Goal: Task Accomplishment & Management: Use online tool/utility

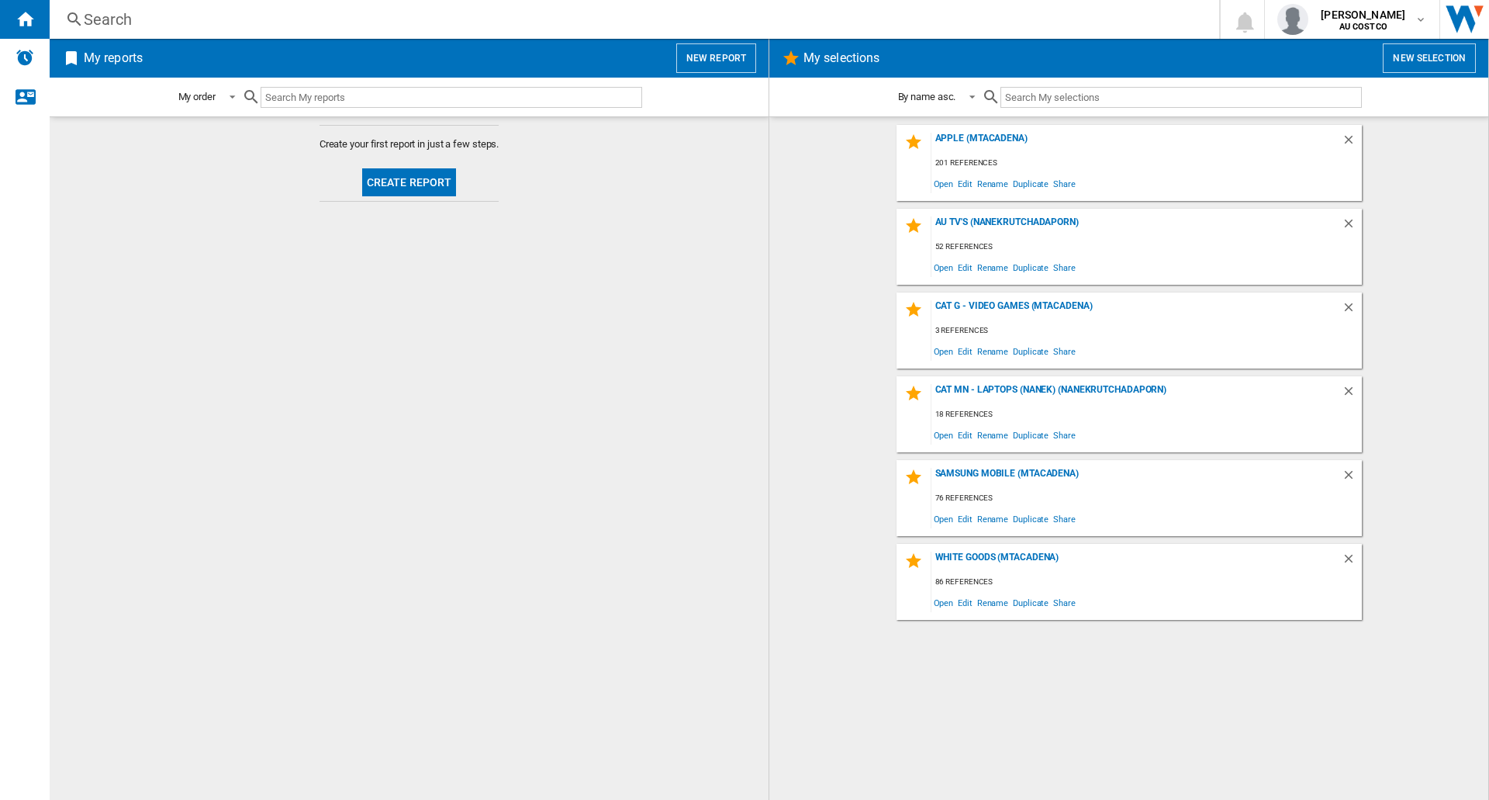
click at [382, 181] on button "Create report" at bounding box center [409, 182] width 95 height 28
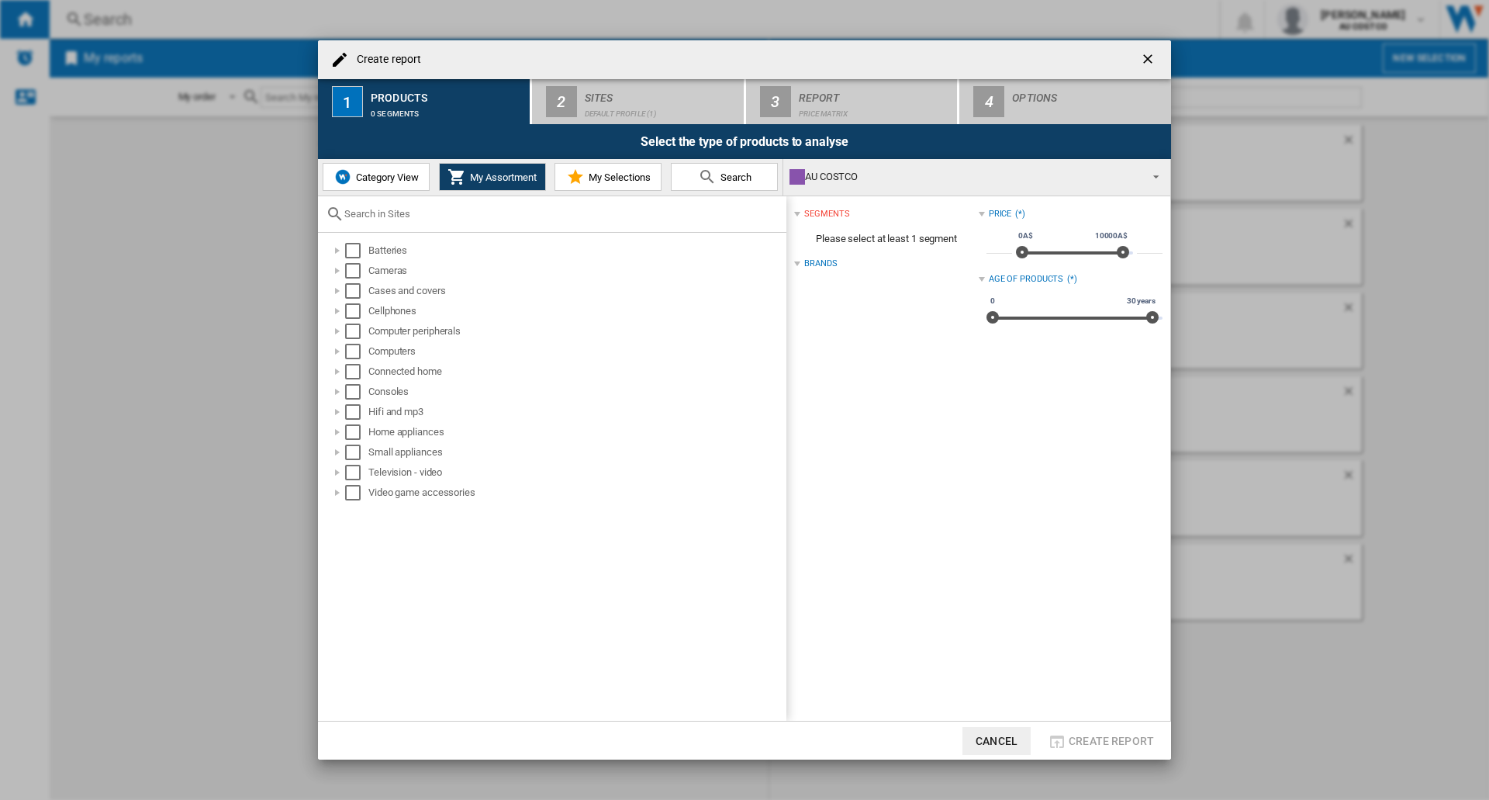
click at [625, 171] on span "My Selections" at bounding box center [618, 177] width 66 height 12
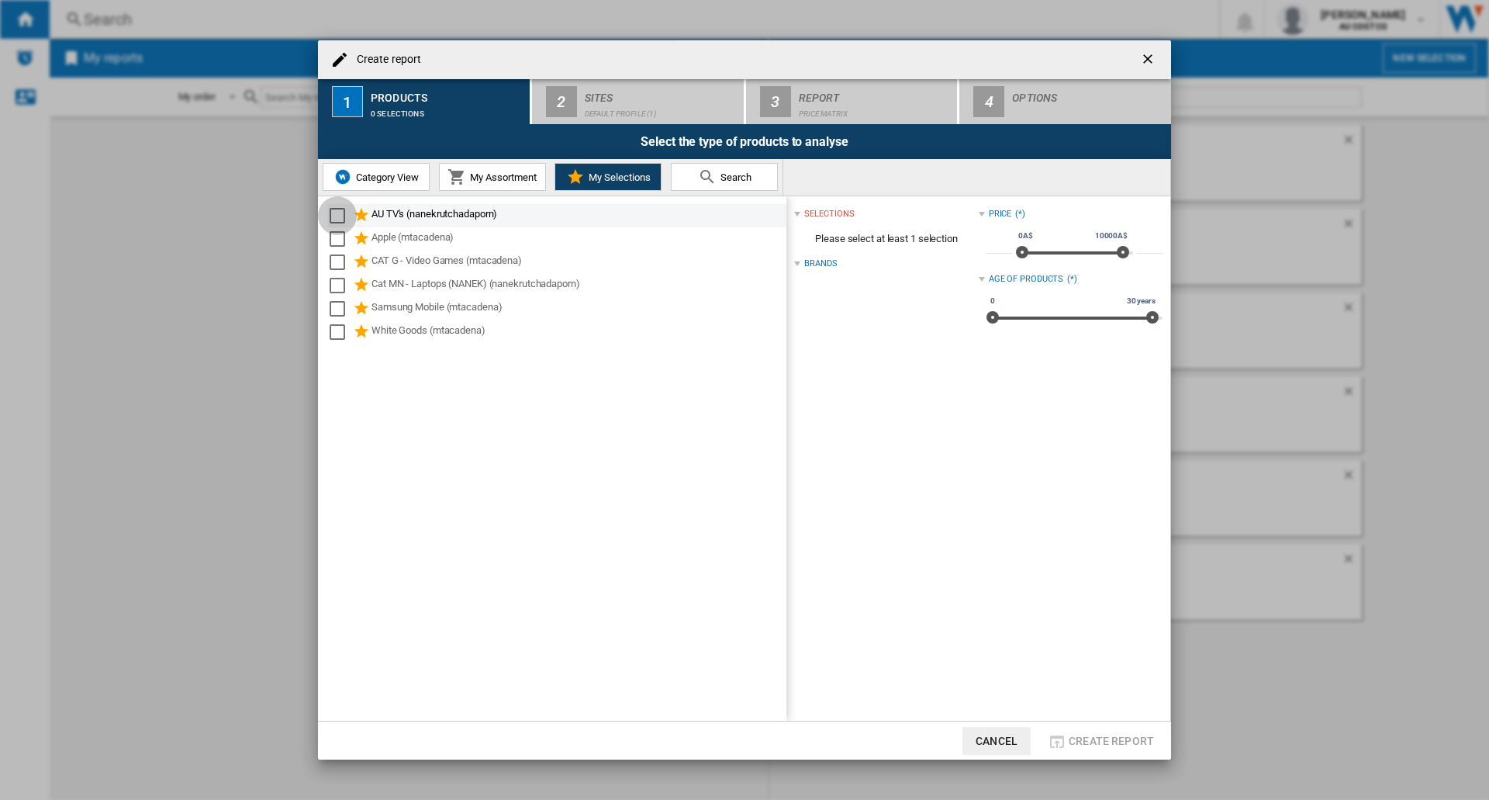
click at [331, 216] on div "Select" at bounding box center [338, 216] width 16 height 16
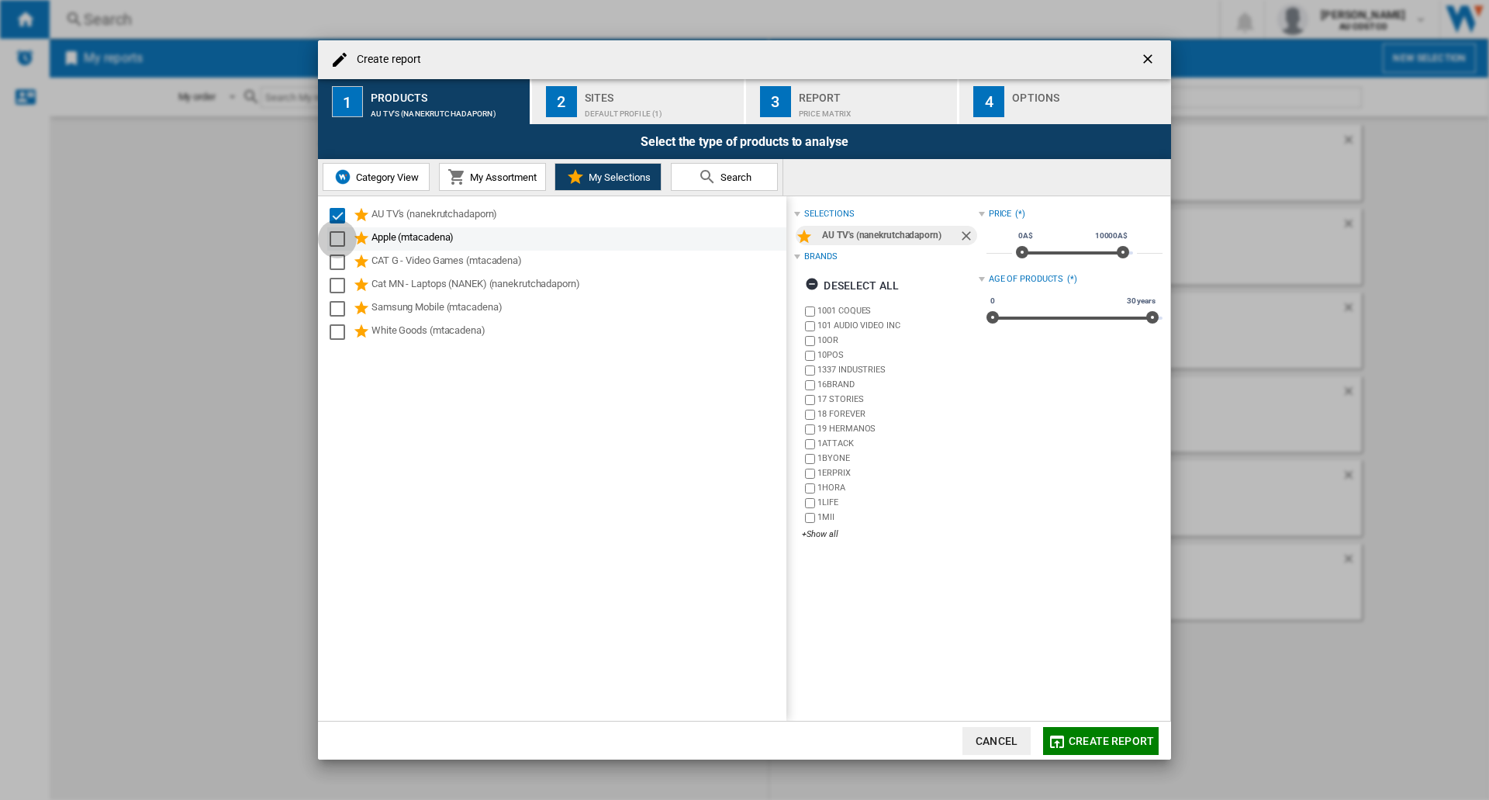
click at [333, 244] on div "Select" at bounding box center [338, 239] width 16 height 16
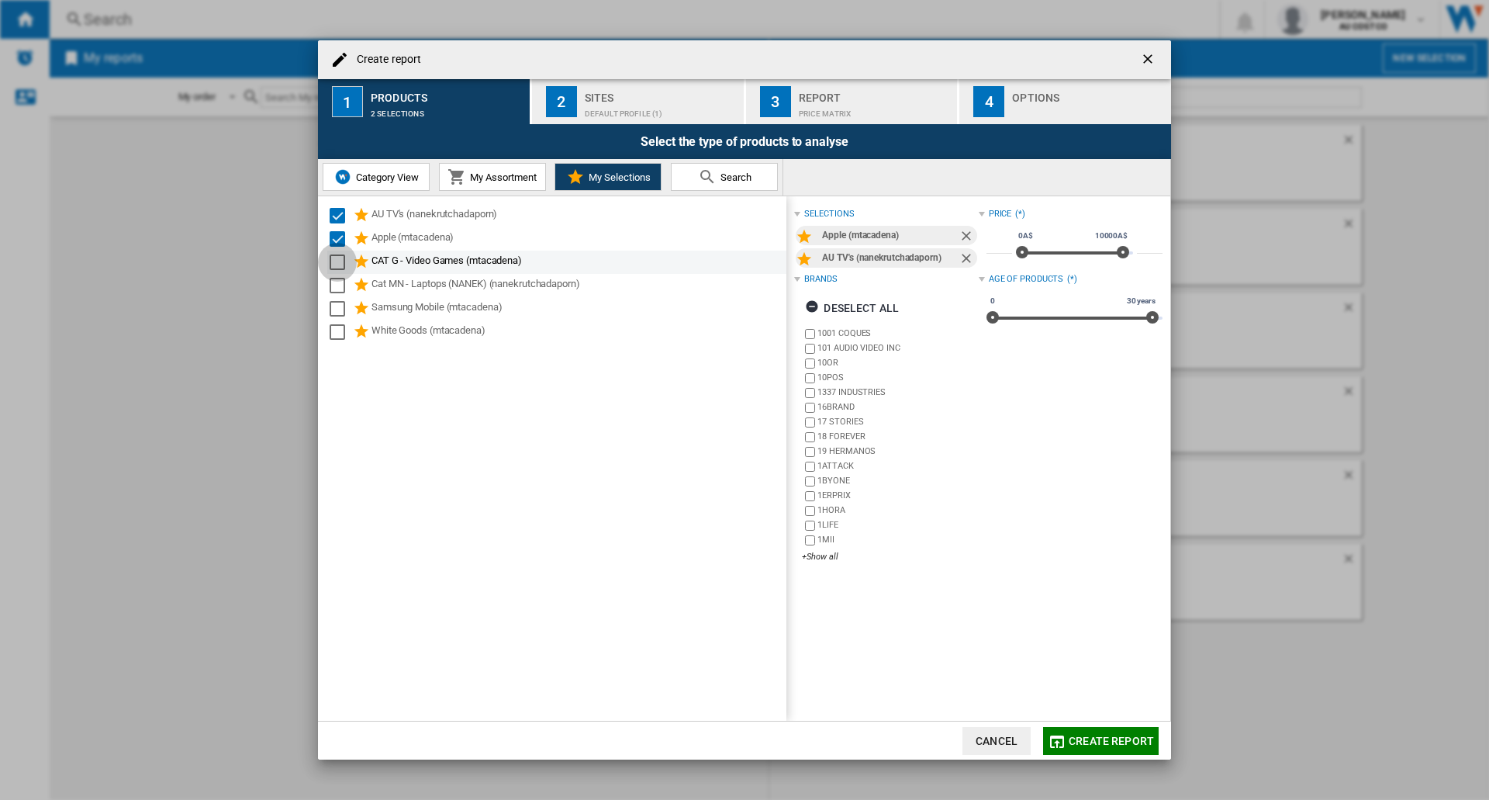
click at [337, 267] on div "Select" at bounding box center [338, 262] width 16 height 16
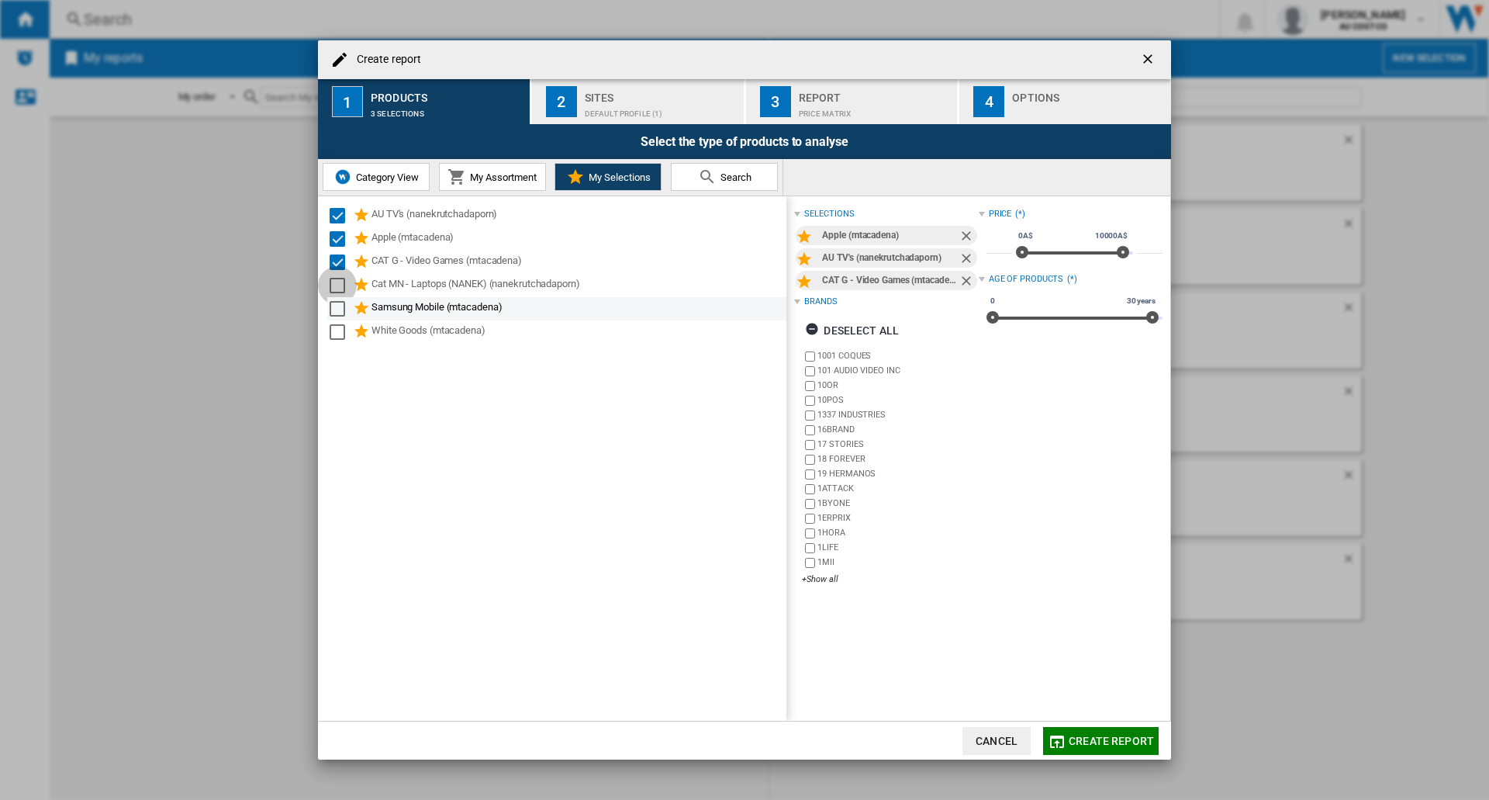
drag, startPoint x: 339, startPoint y: 288, endPoint x: 340, endPoint y: 307, distance: 19.4
click at [339, 289] on div "Select" at bounding box center [338, 286] width 16 height 16
click at [340, 310] on div "Select" at bounding box center [338, 309] width 16 height 16
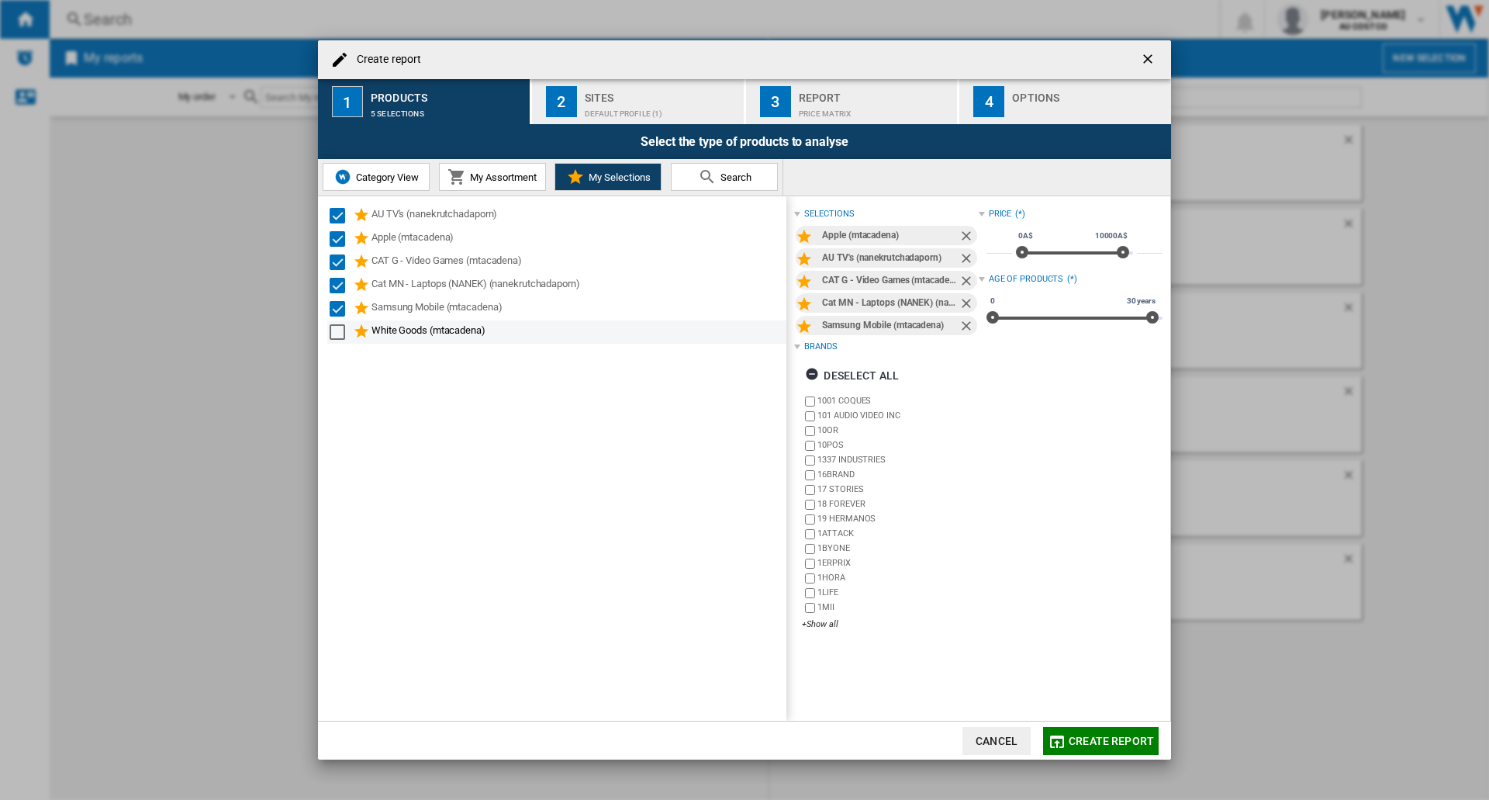
click at [340, 333] on div "Select" at bounding box center [338, 332] width 16 height 16
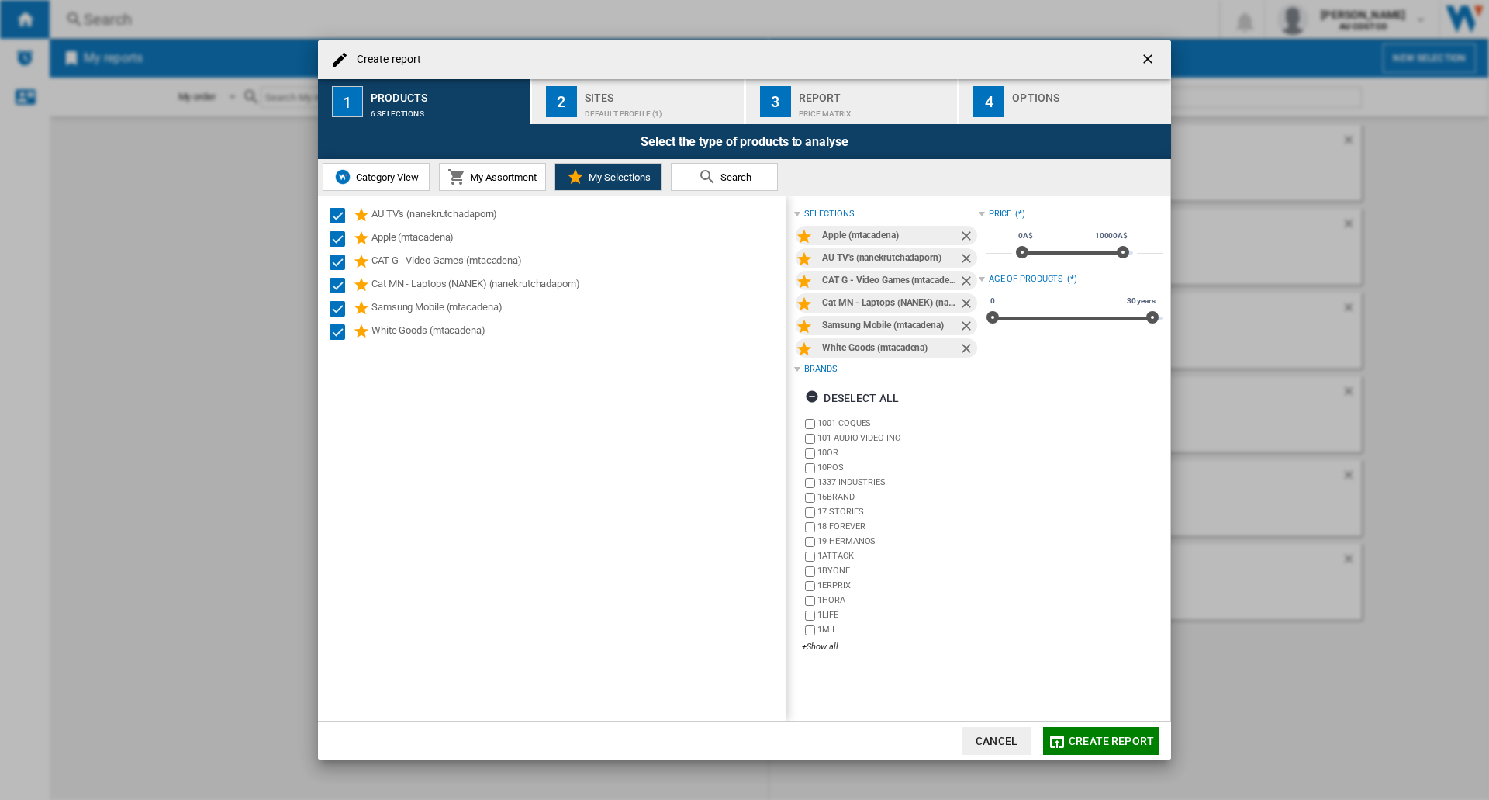
click at [1109, 743] on span "Create report" at bounding box center [1111, 741] width 85 height 12
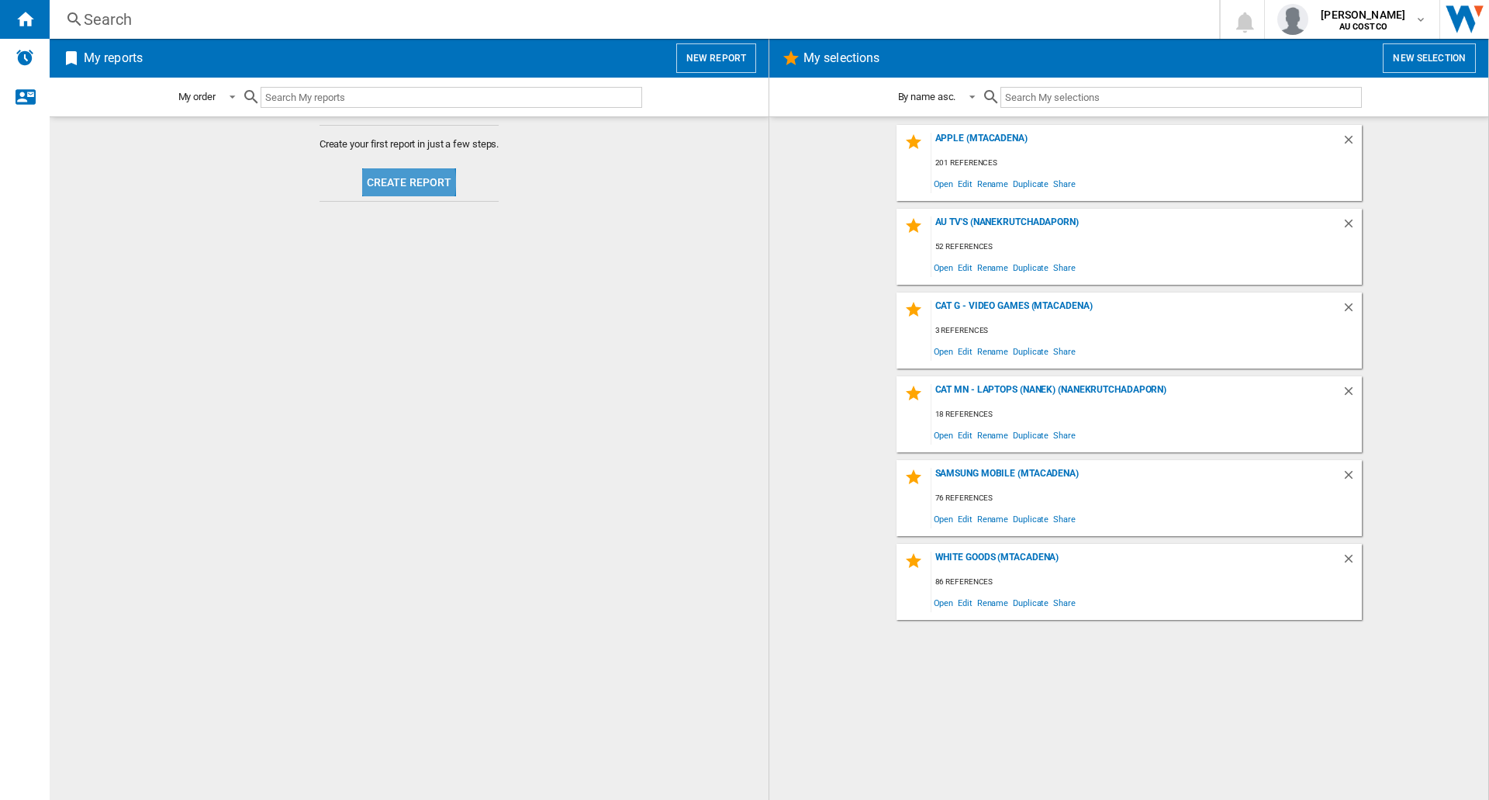
click at [389, 182] on button "Create report" at bounding box center [409, 182] width 95 height 28
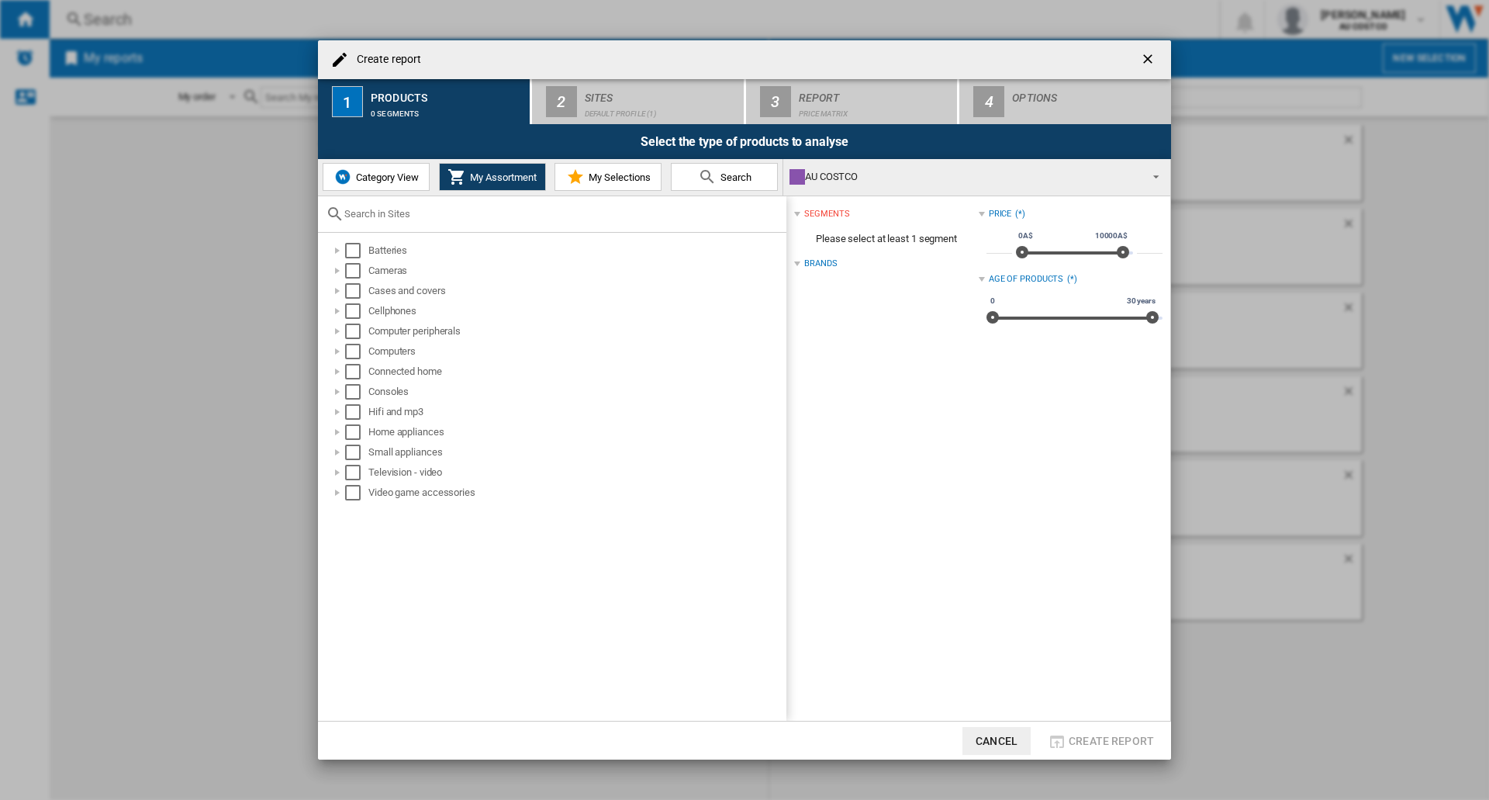
click at [592, 180] on span "My Selections" at bounding box center [618, 177] width 66 height 12
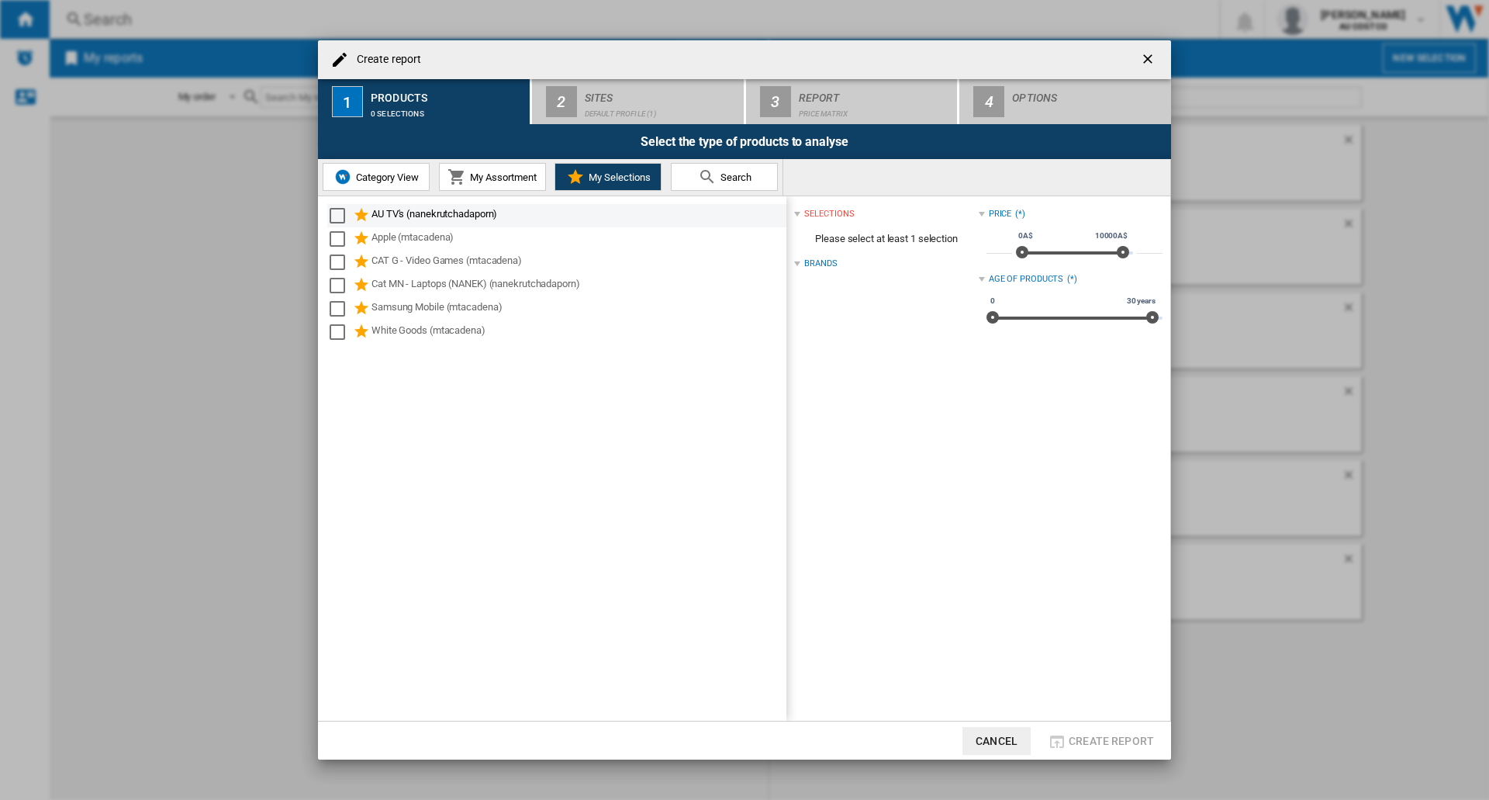
click at [334, 220] on div "Select" at bounding box center [338, 216] width 16 height 16
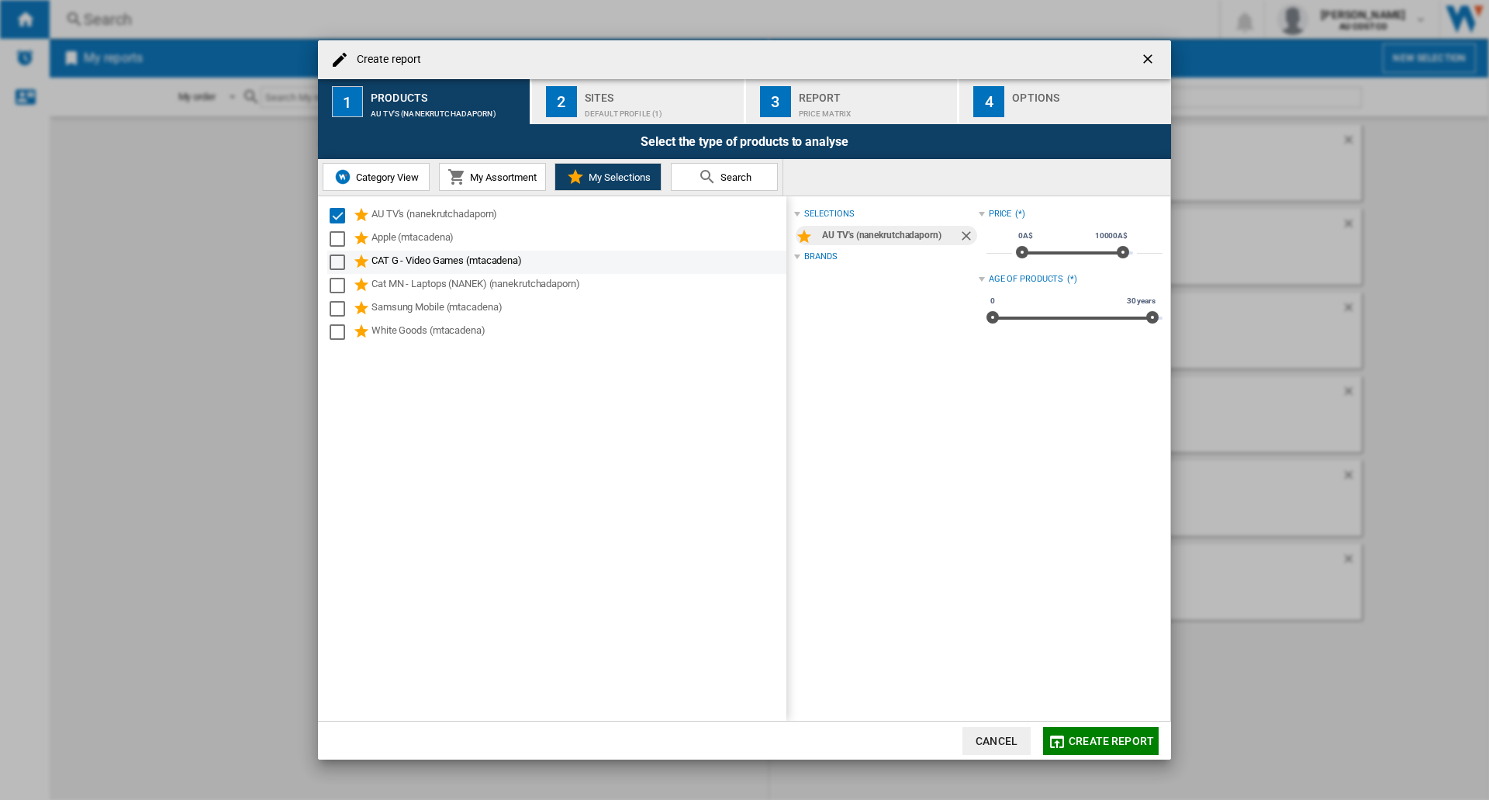
drag, startPoint x: 336, startPoint y: 237, endPoint x: 335, endPoint y: 254, distance: 16.3
click at [337, 238] on div "Select" at bounding box center [338, 239] width 16 height 16
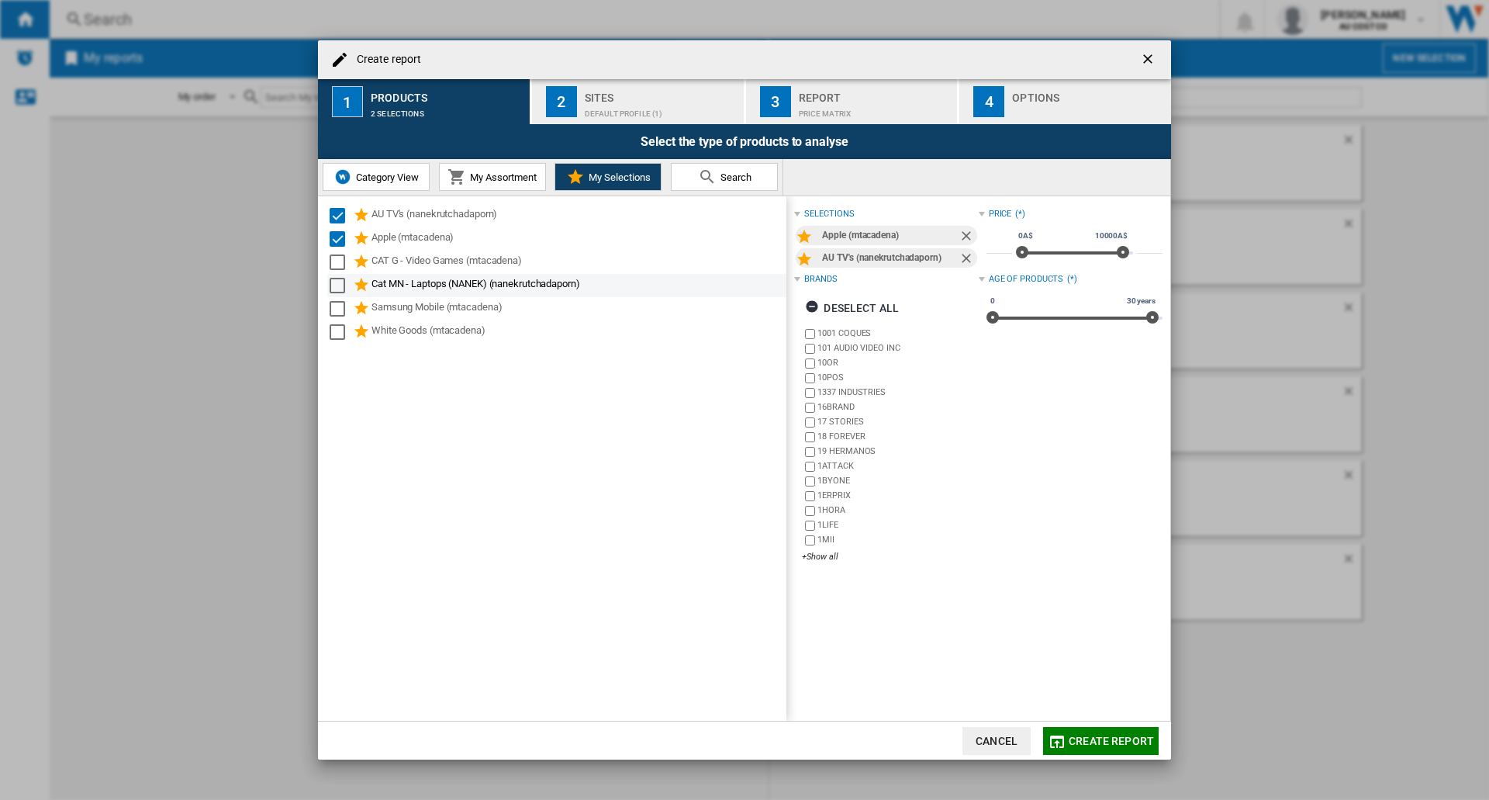
click at [334, 261] on div "Select" at bounding box center [338, 262] width 16 height 16
click at [334, 282] on div "Select" at bounding box center [338, 286] width 16 height 16
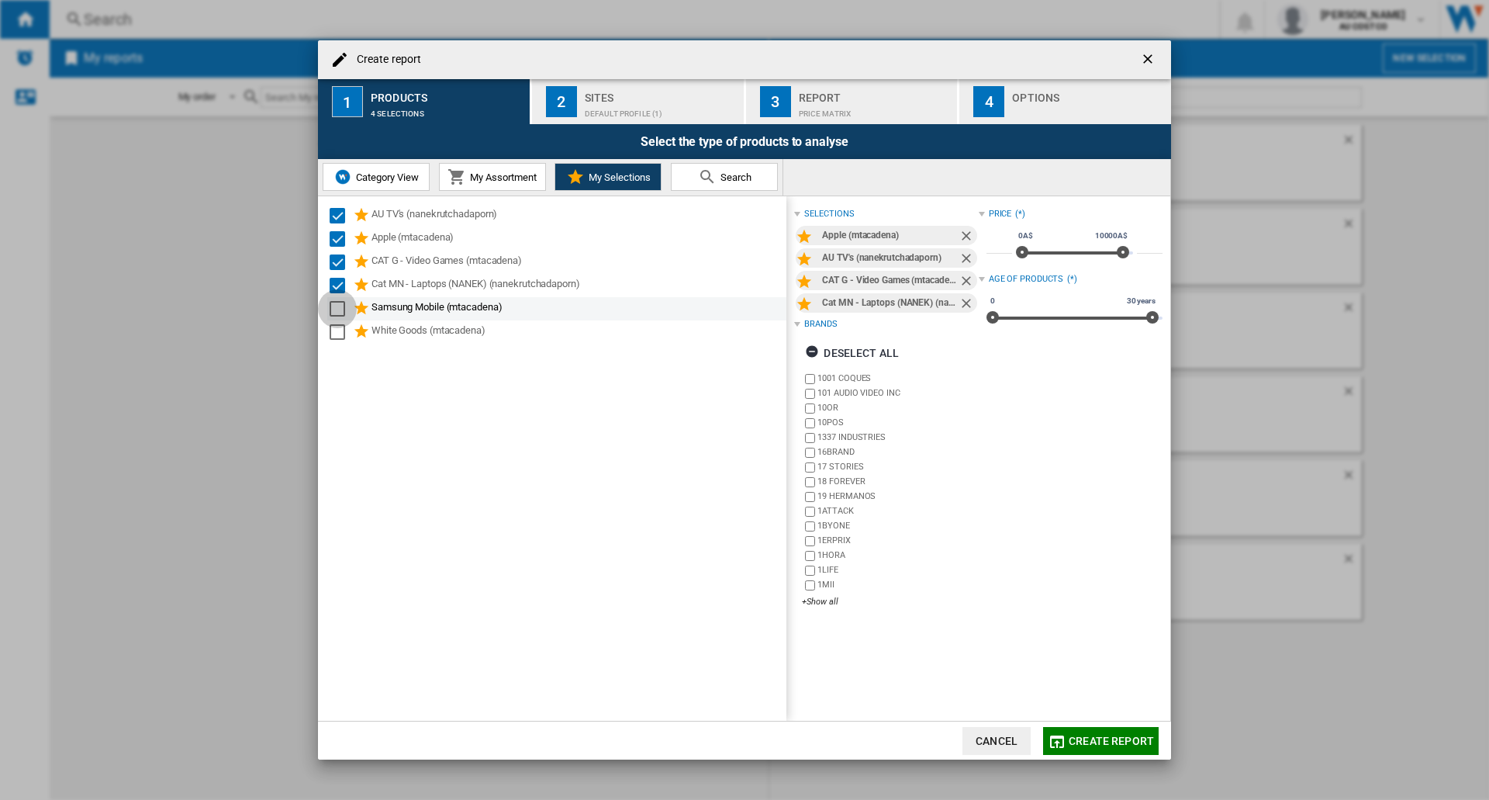
click at [336, 306] on div "Select" at bounding box center [338, 309] width 16 height 16
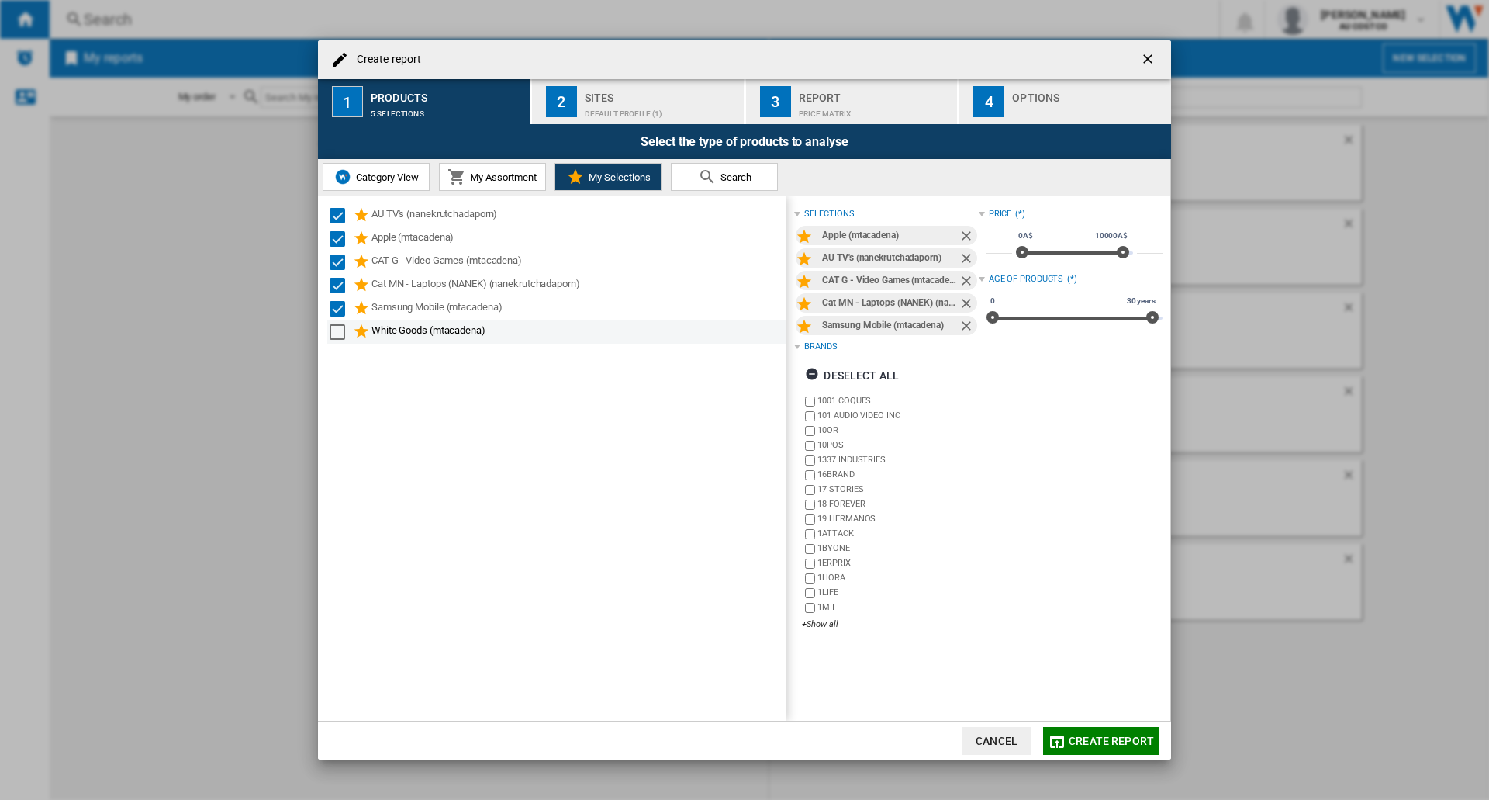
click at [336, 334] on div "Select" at bounding box center [338, 332] width 16 height 16
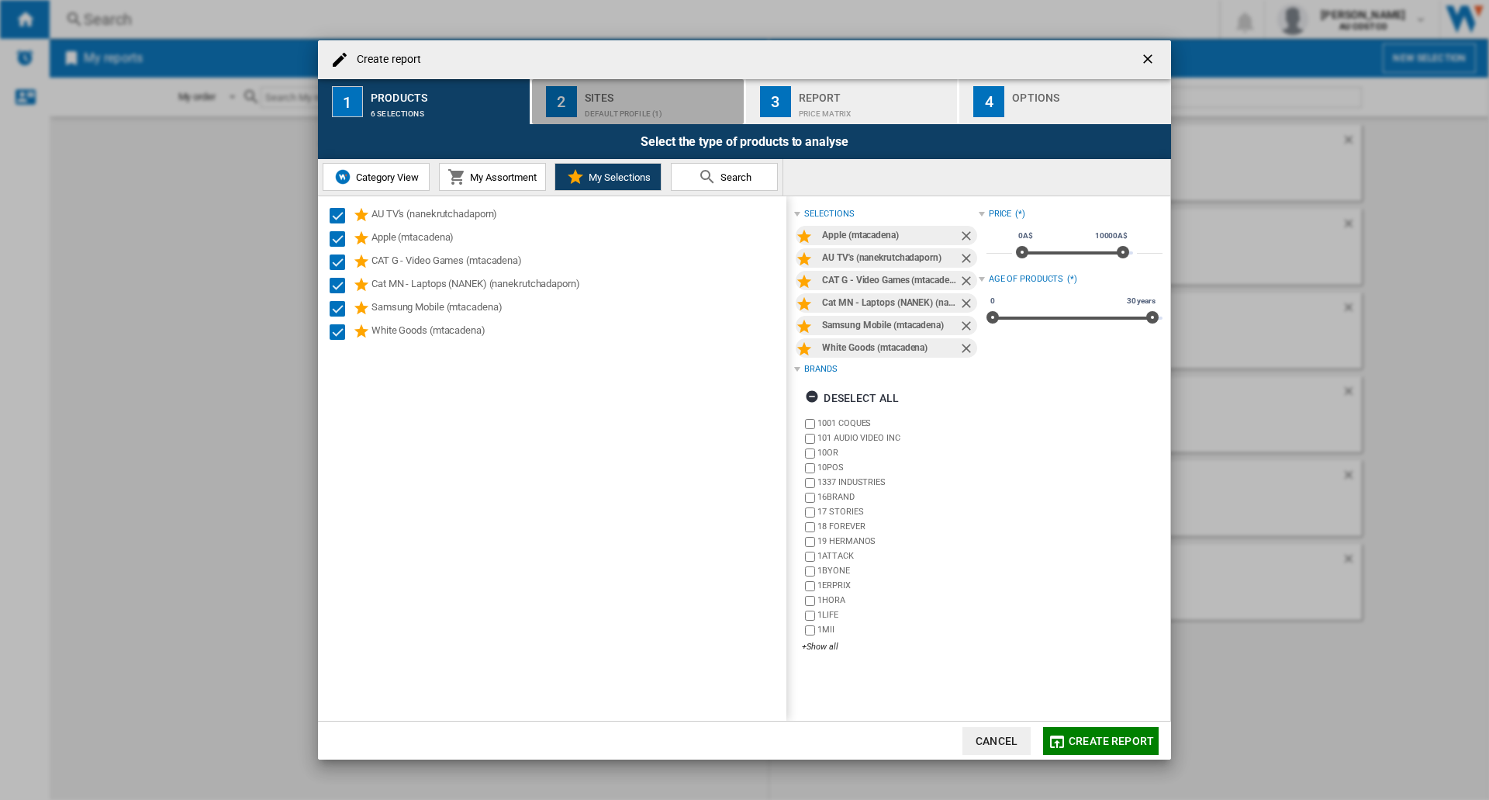
click at [657, 112] on div "Default profile (1)" at bounding box center [661, 110] width 153 height 16
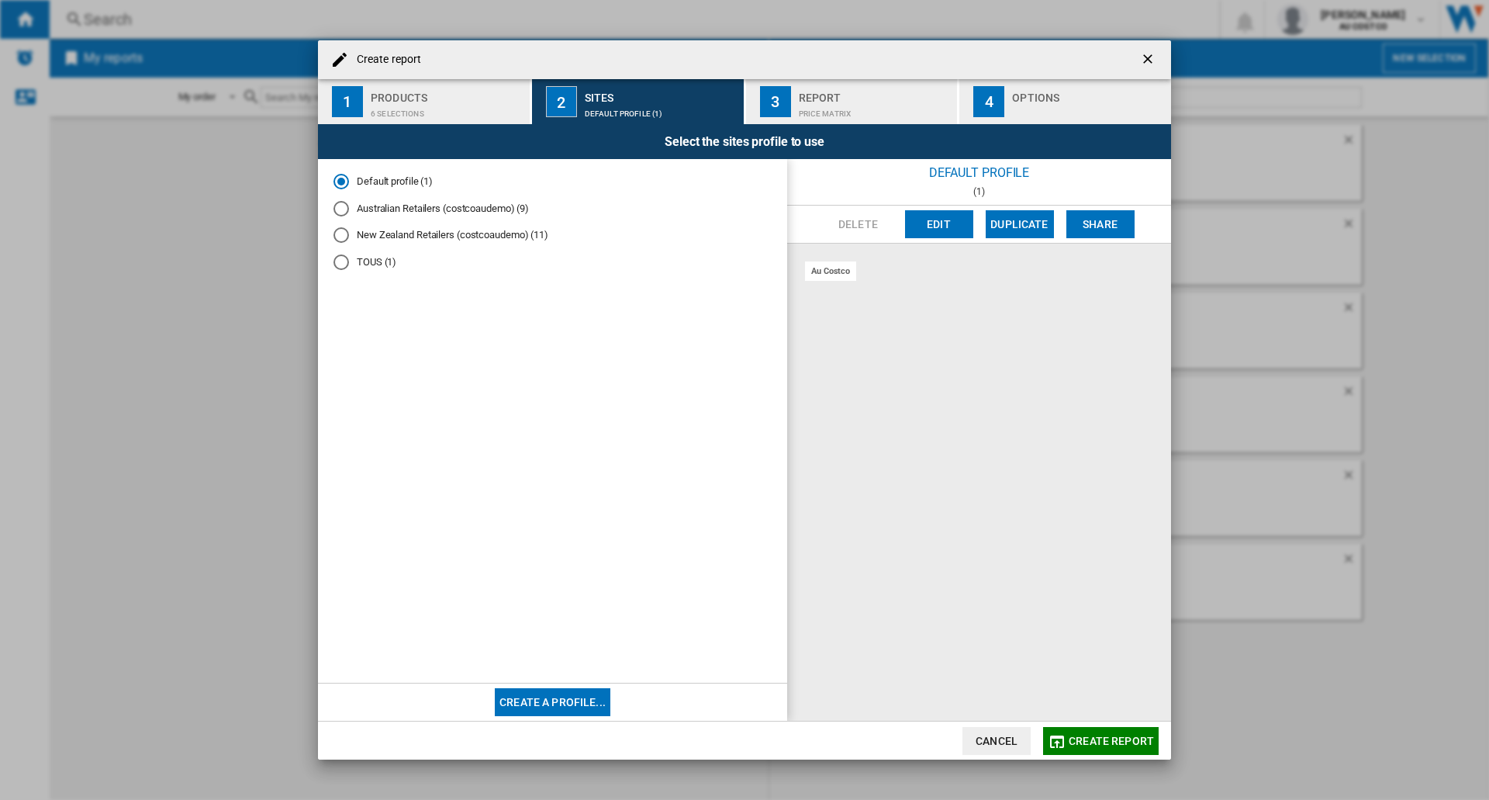
click at [334, 206] on div "Australian Retailers (costcoaudemo) (9)" at bounding box center [342, 209] width 16 height 16
click at [1118, 706] on button "Create report" at bounding box center [1101, 741] width 116 height 28
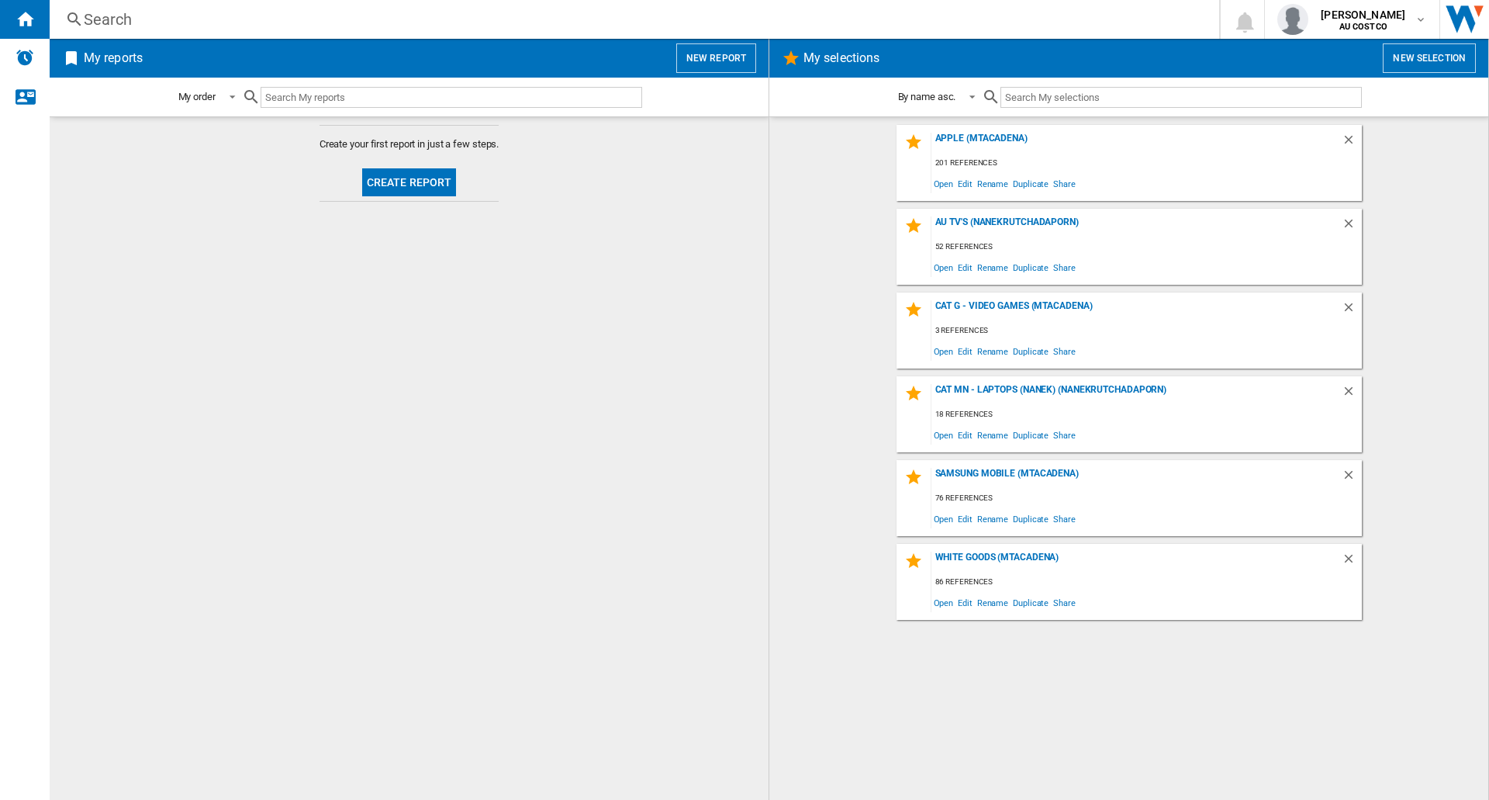
click at [438, 181] on button "Create report" at bounding box center [409, 182] width 95 height 28
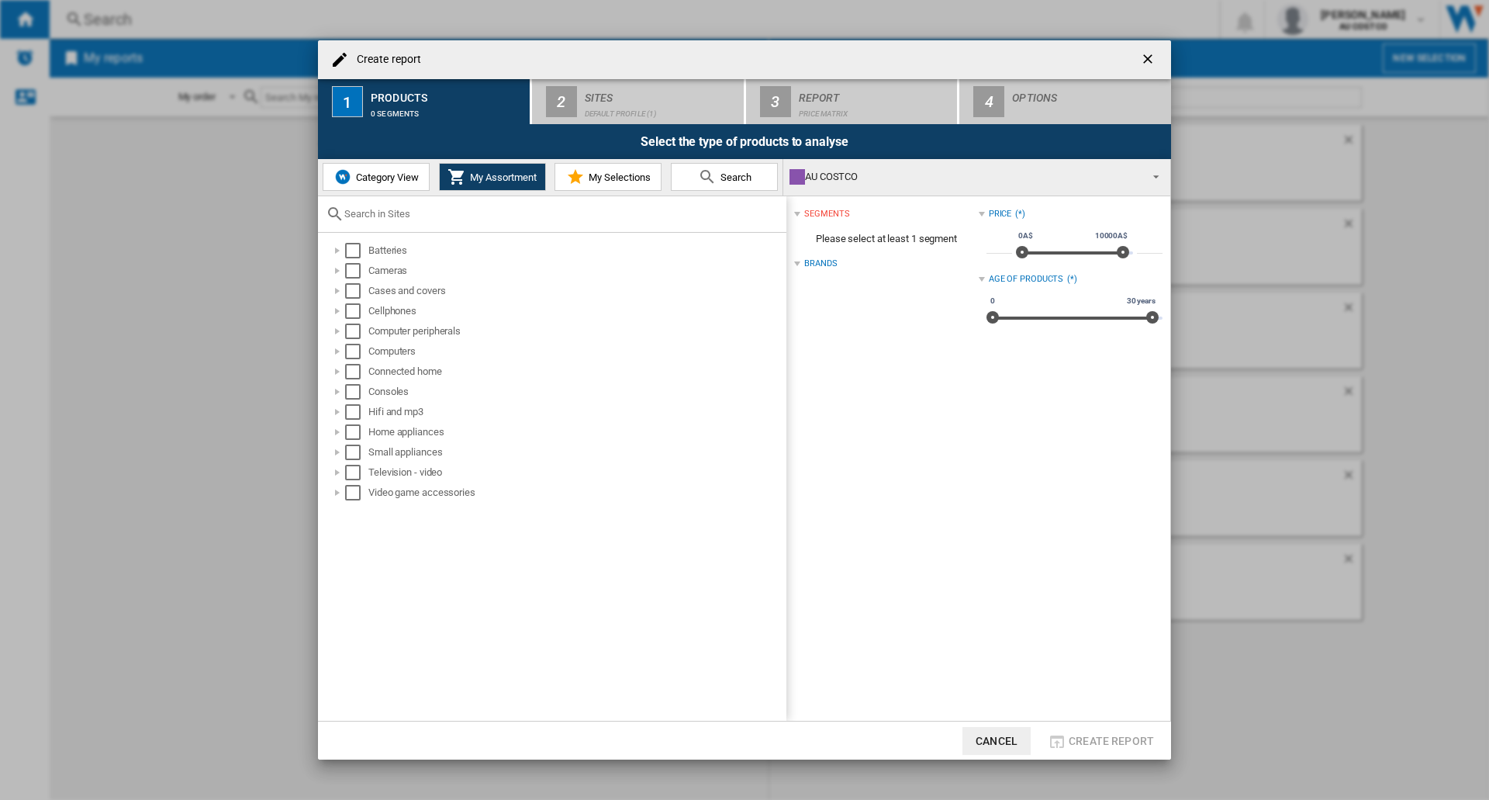
click at [594, 178] on span "My Selections" at bounding box center [618, 177] width 66 height 12
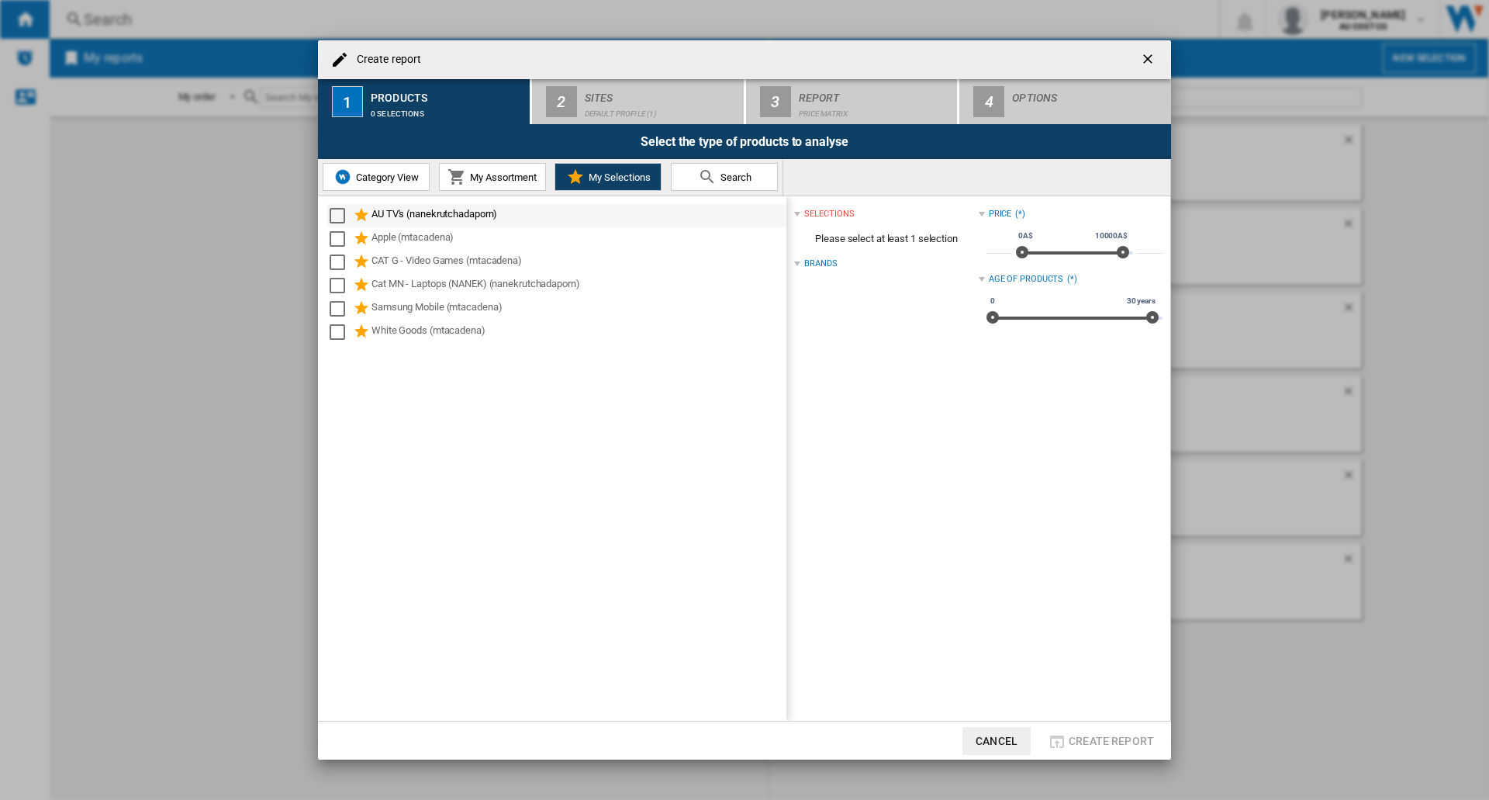
click at [341, 216] on div "Select" at bounding box center [338, 216] width 16 height 16
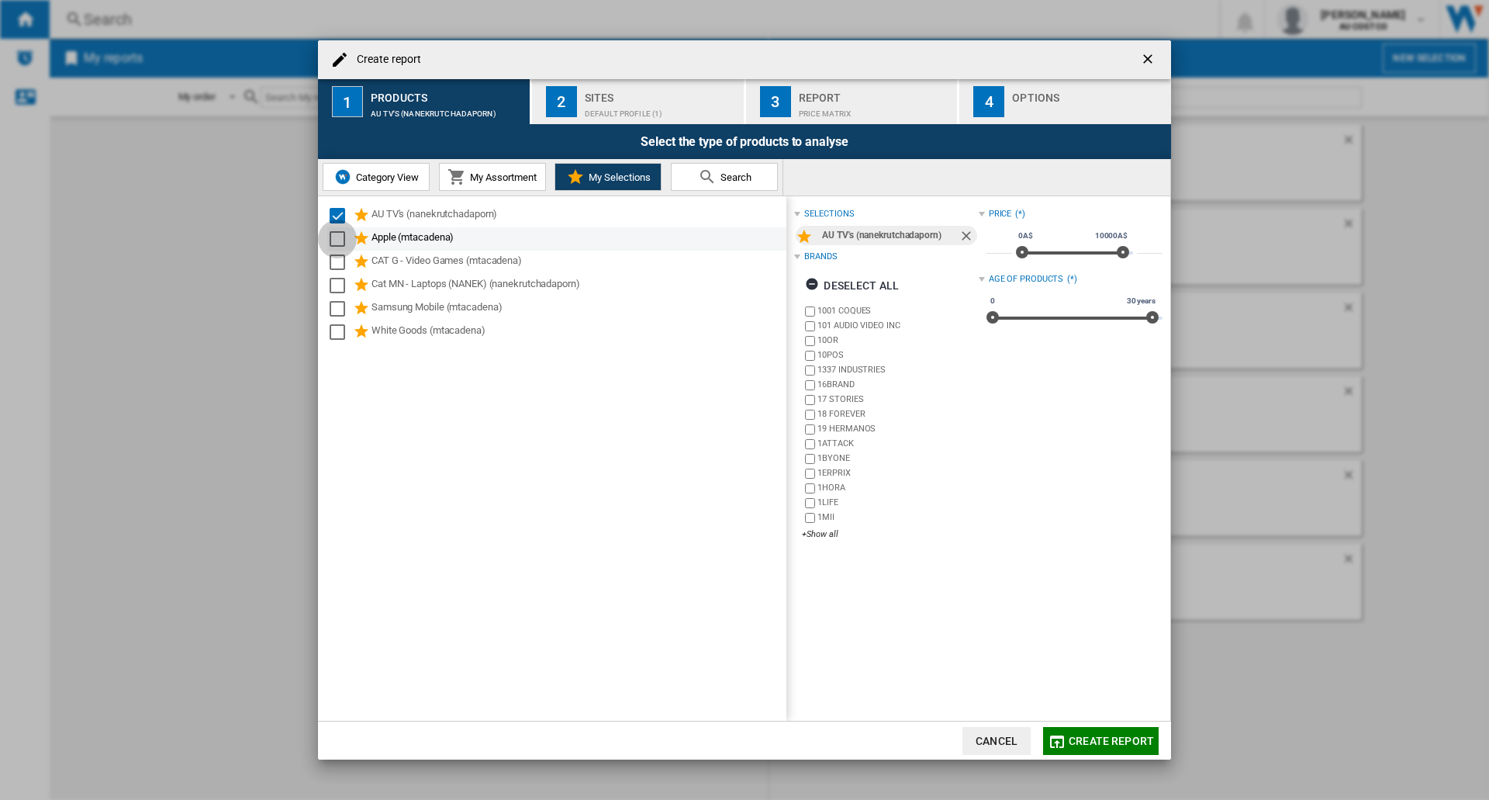
click at [341, 243] on div "Select" at bounding box center [338, 239] width 16 height 16
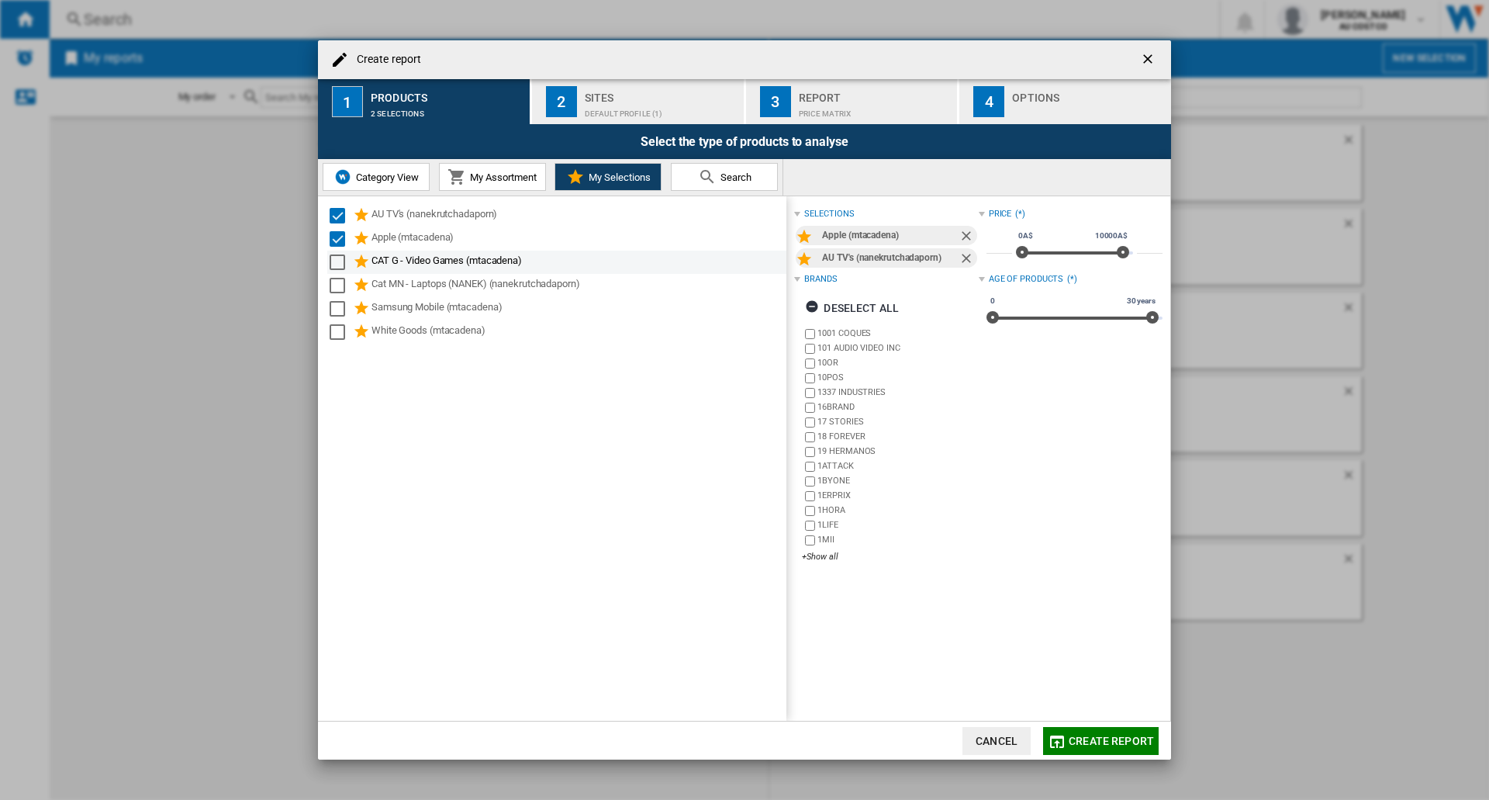
click at [342, 265] on div "Select" at bounding box center [338, 262] width 16 height 16
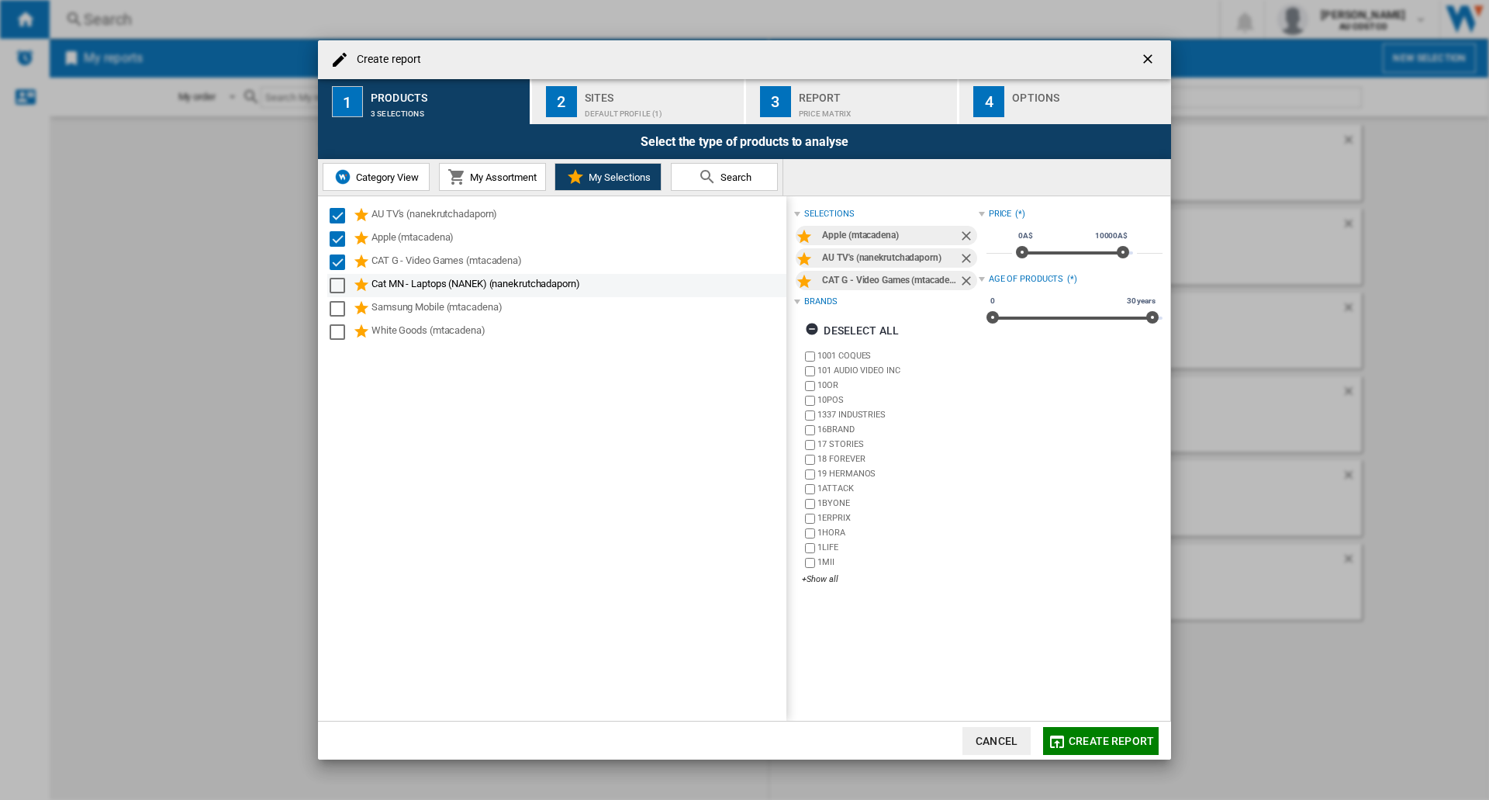
click at [341, 285] on div "Select" at bounding box center [338, 286] width 16 height 16
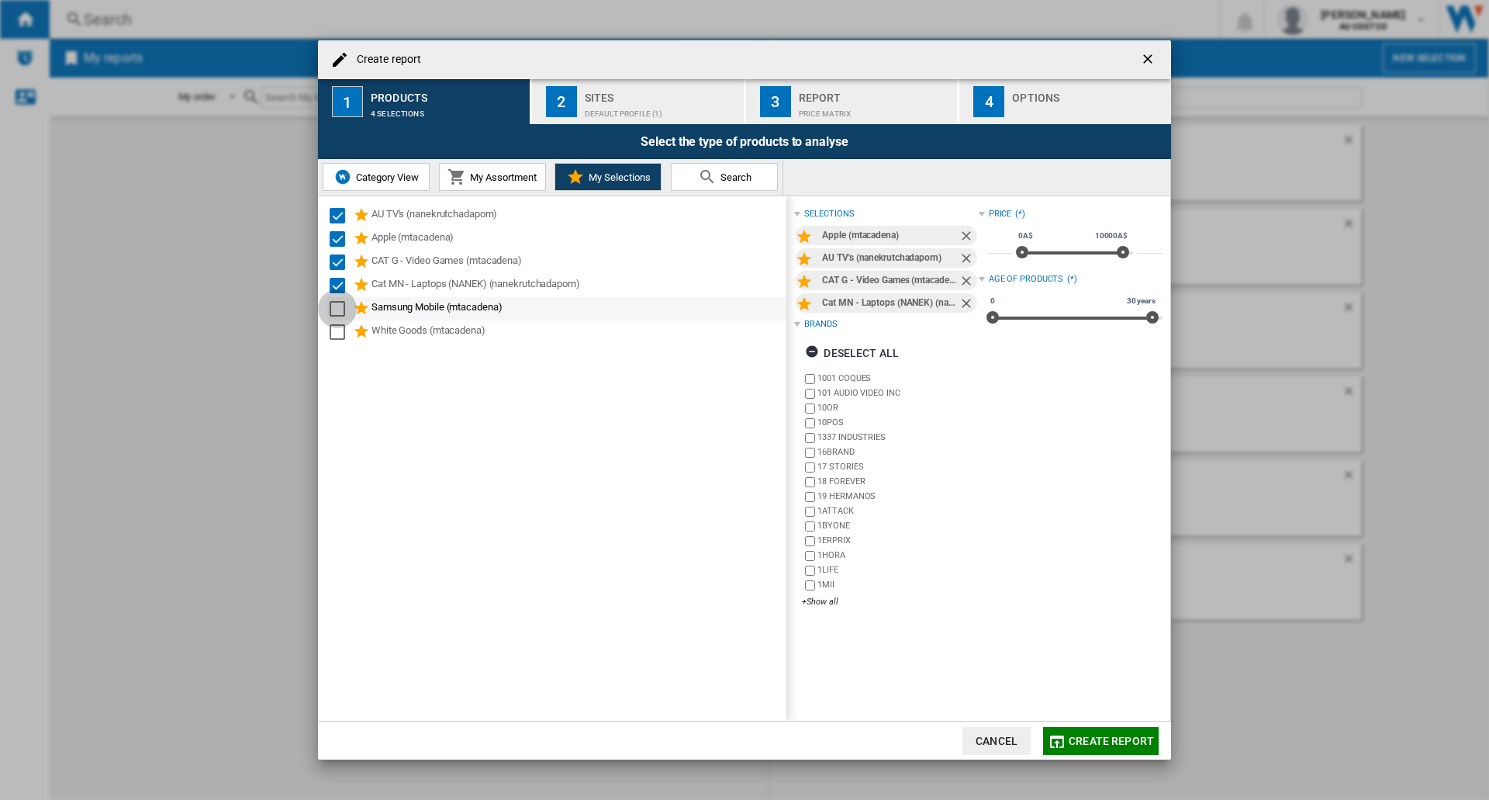
click at [339, 304] on div "Select" at bounding box center [338, 309] width 16 height 16
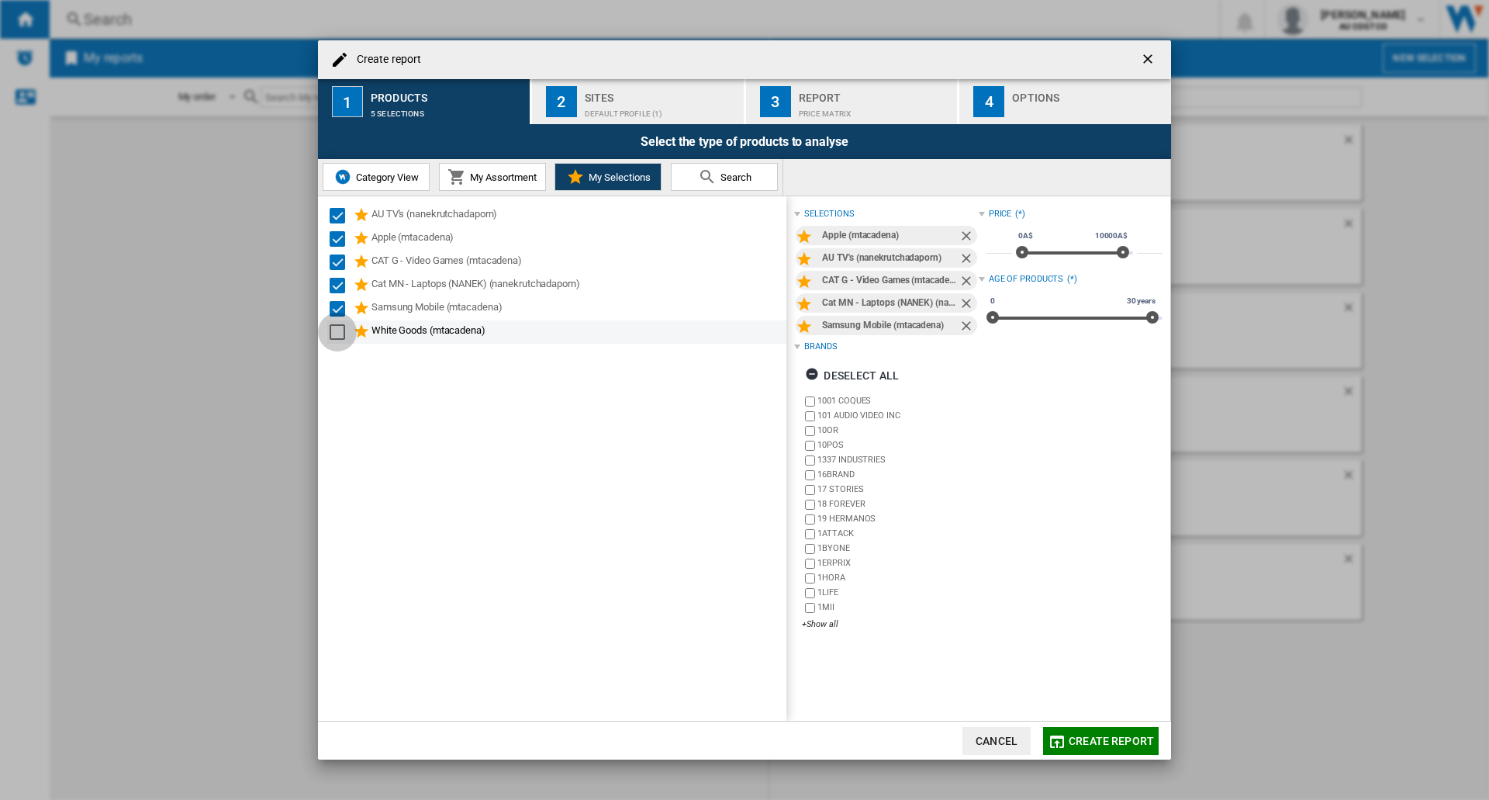
click at [337, 330] on div "Select" at bounding box center [338, 332] width 16 height 16
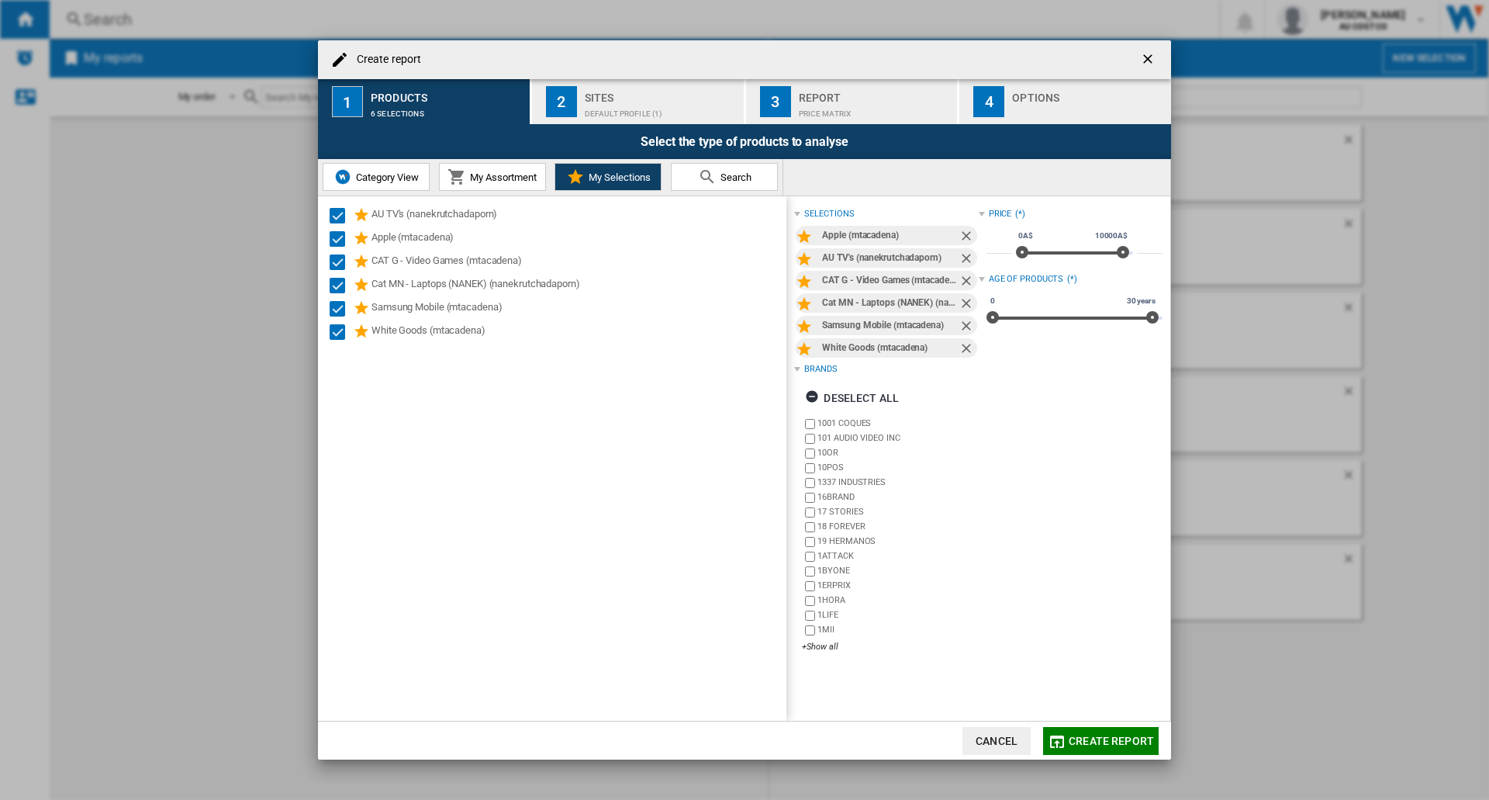
click at [611, 115] on div "Default profile (1)" at bounding box center [661, 110] width 153 height 16
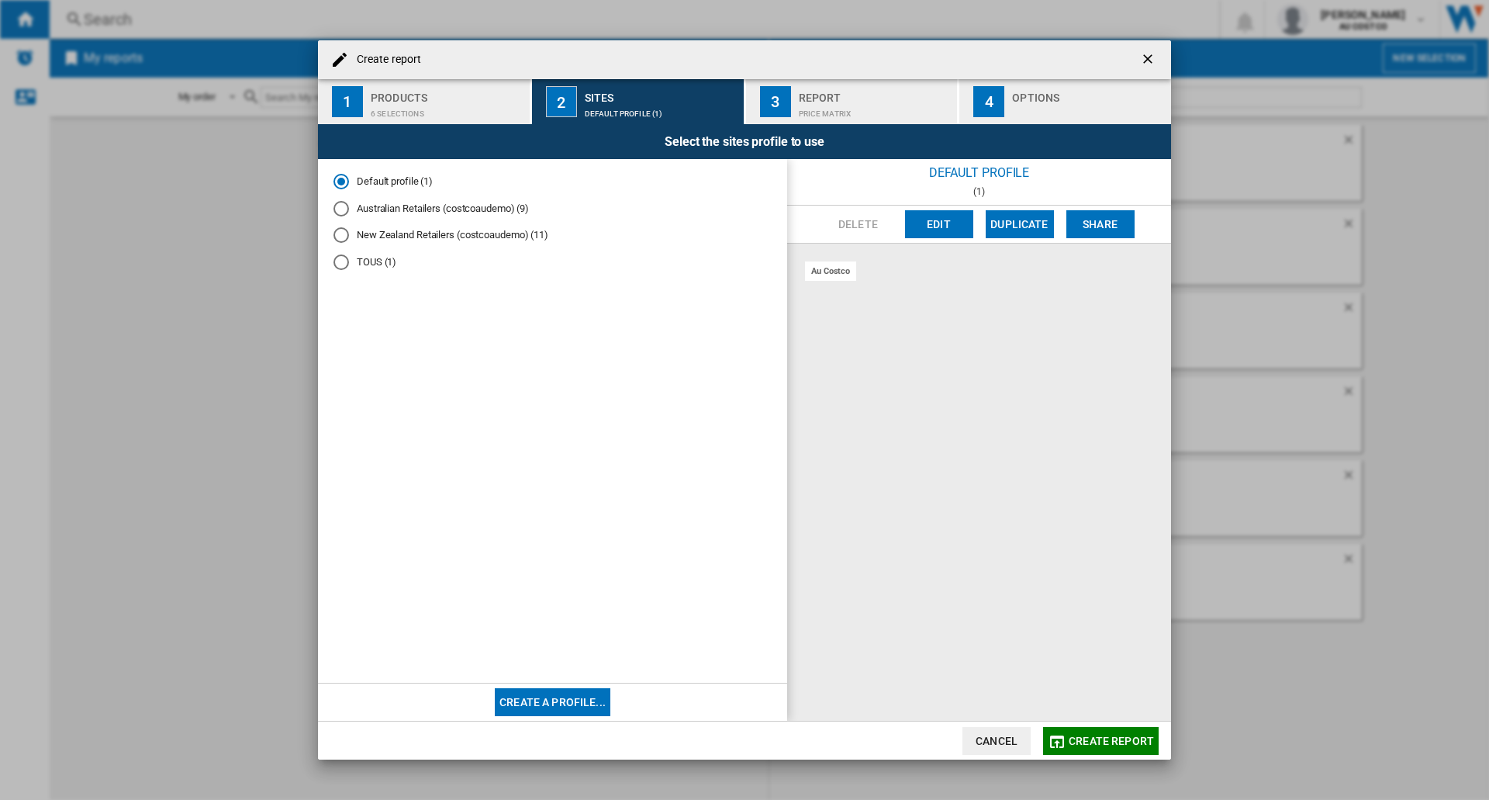
click at [342, 207] on div "Australian Retailers (costcoaudemo) (9)" at bounding box center [342, 209] width 16 height 16
click at [1086, 706] on span "Create report" at bounding box center [1111, 741] width 85 height 12
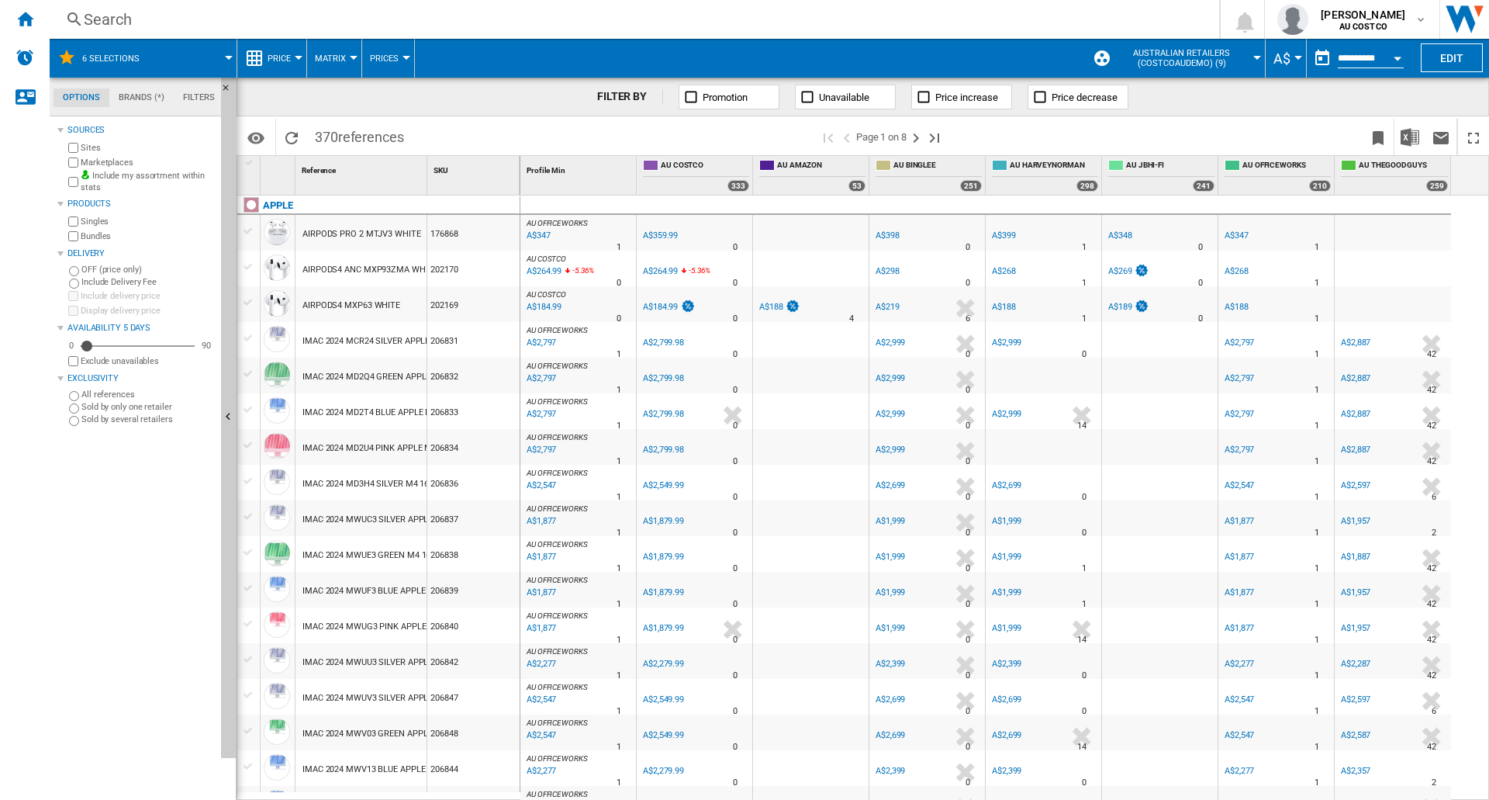
click at [635, 12] on div "Search" at bounding box center [631, 20] width 1095 height 22
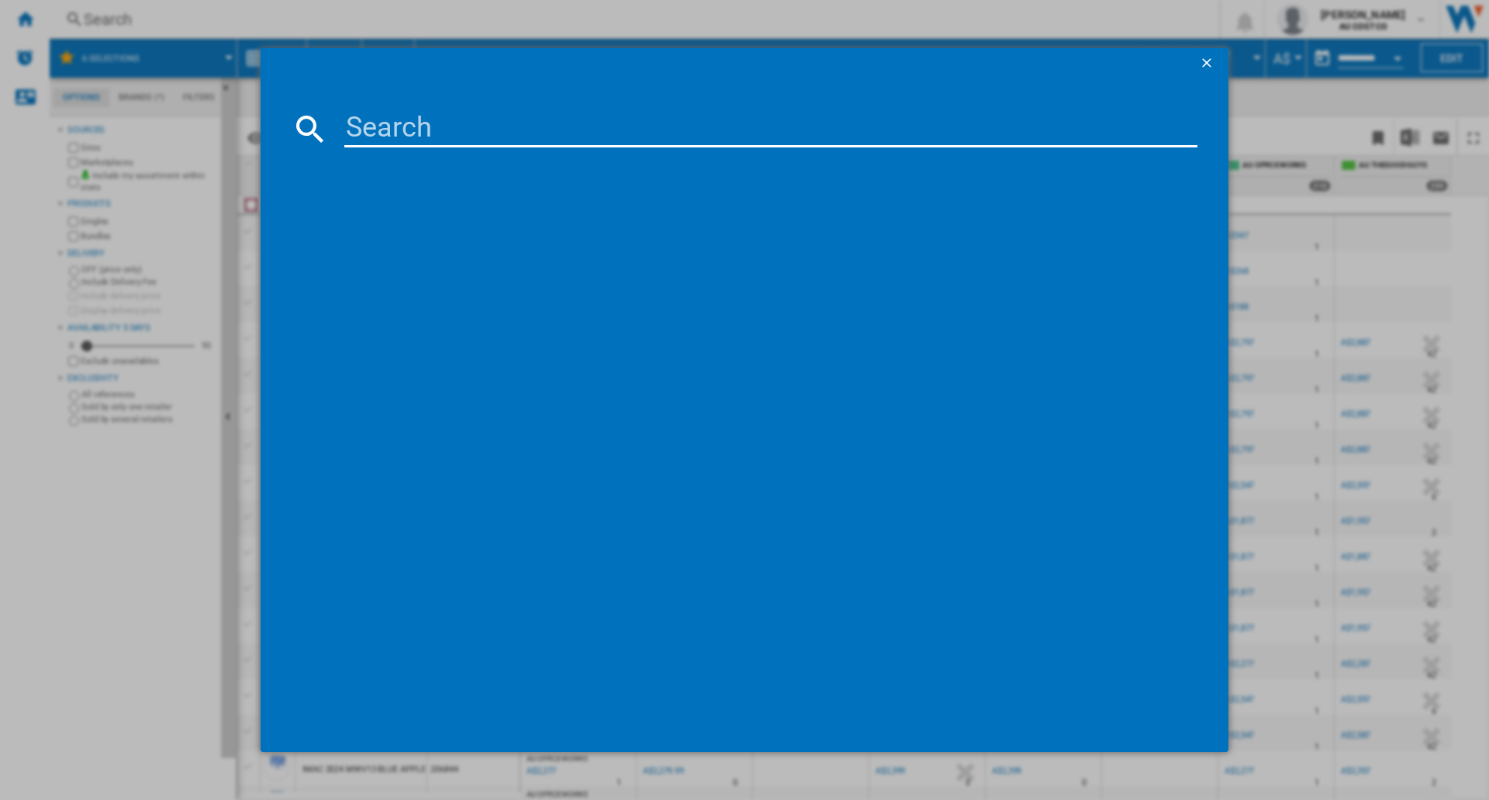
click at [1207, 69] on ng-md-icon "getI18NText('BUTTONS.CLOSE_DIALOG')" at bounding box center [1208, 64] width 19 height 19
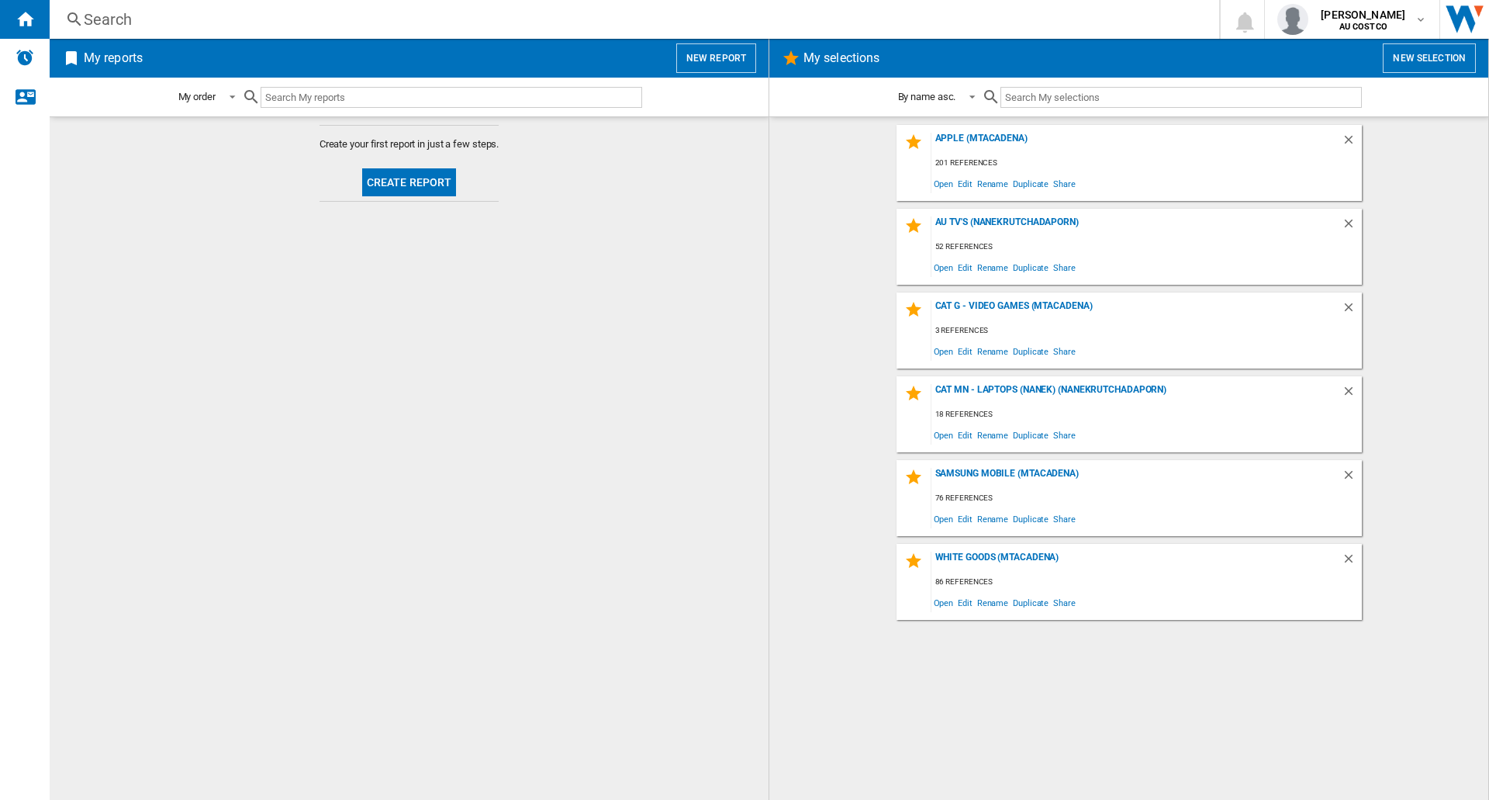
click at [404, 193] on button "Create report" at bounding box center [409, 182] width 95 height 28
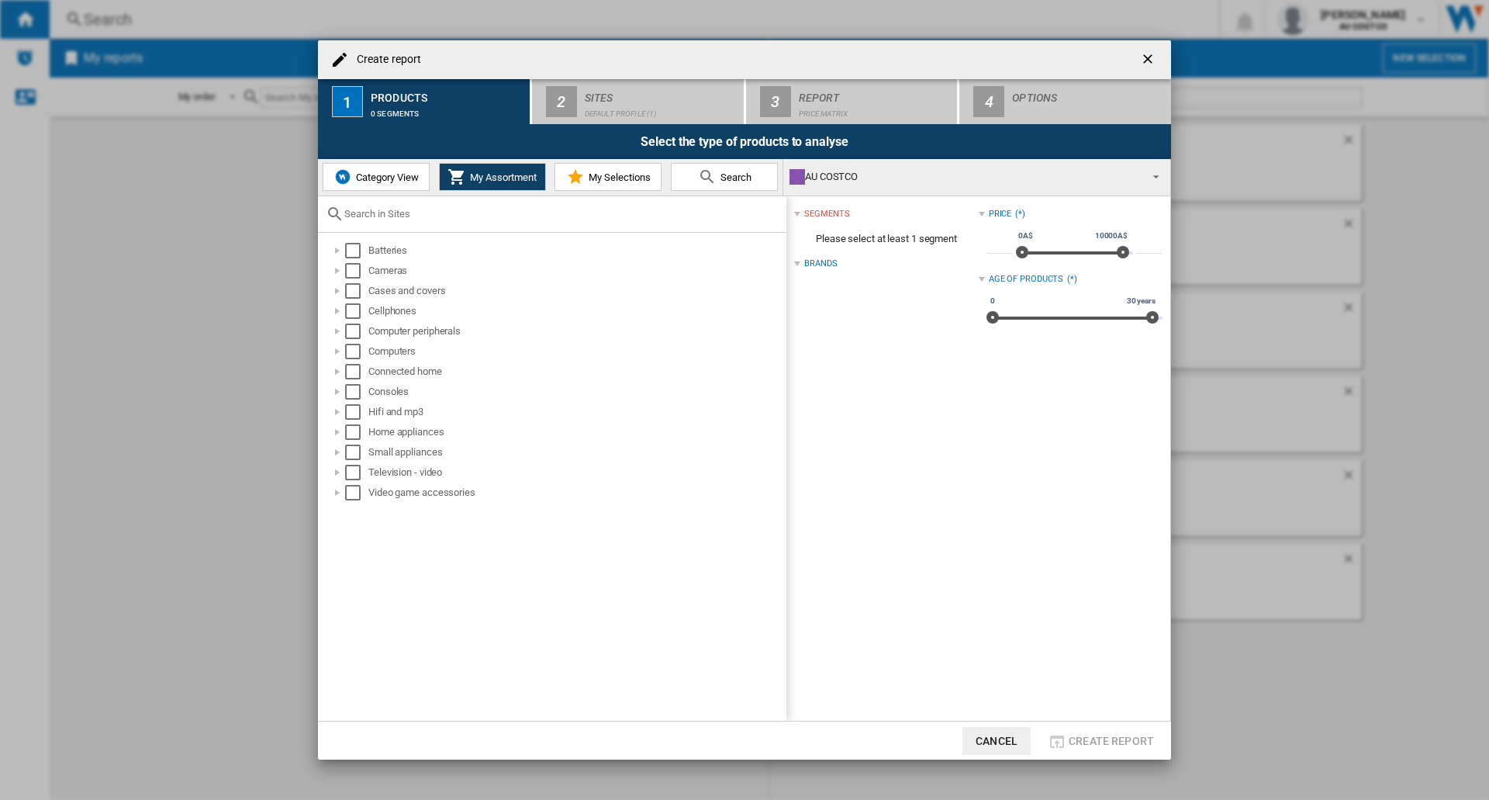
click at [589, 184] on button "My Selections" at bounding box center [608, 177] width 107 height 28
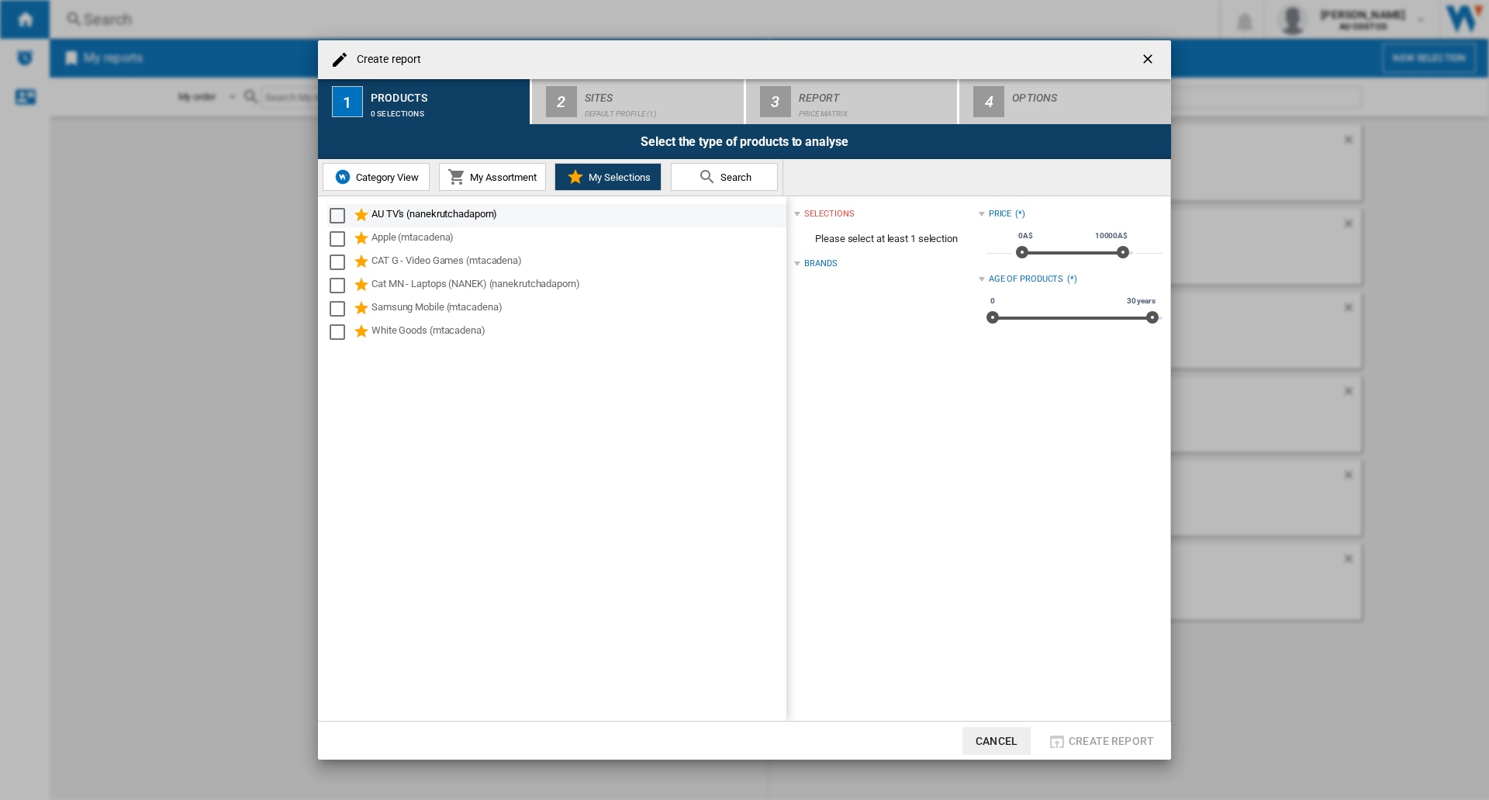
click at [337, 214] on div "Select" at bounding box center [338, 216] width 16 height 16
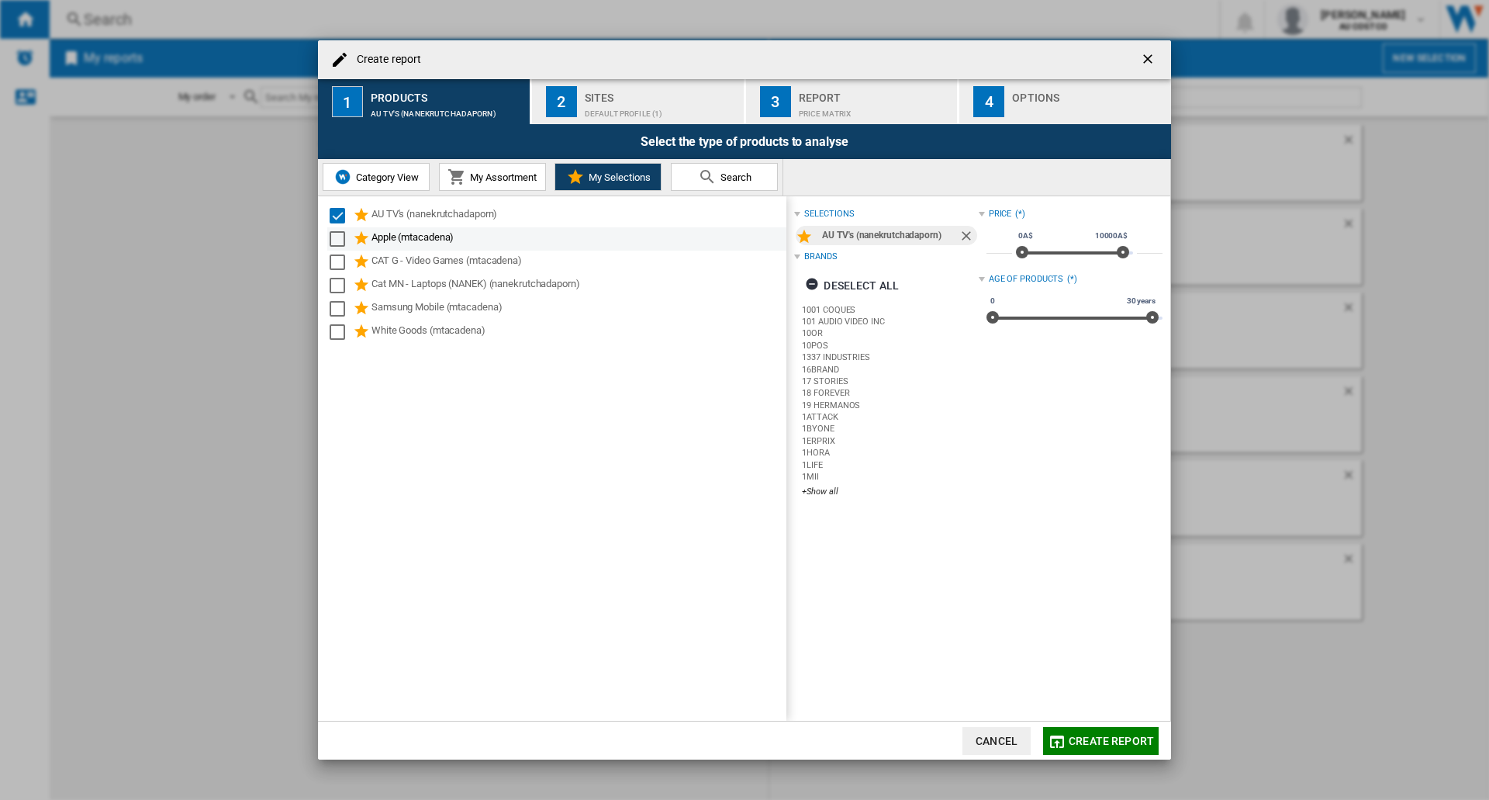
click at [335, 241] on div "Select" at bounding box center [338, 239] width 16 height 16
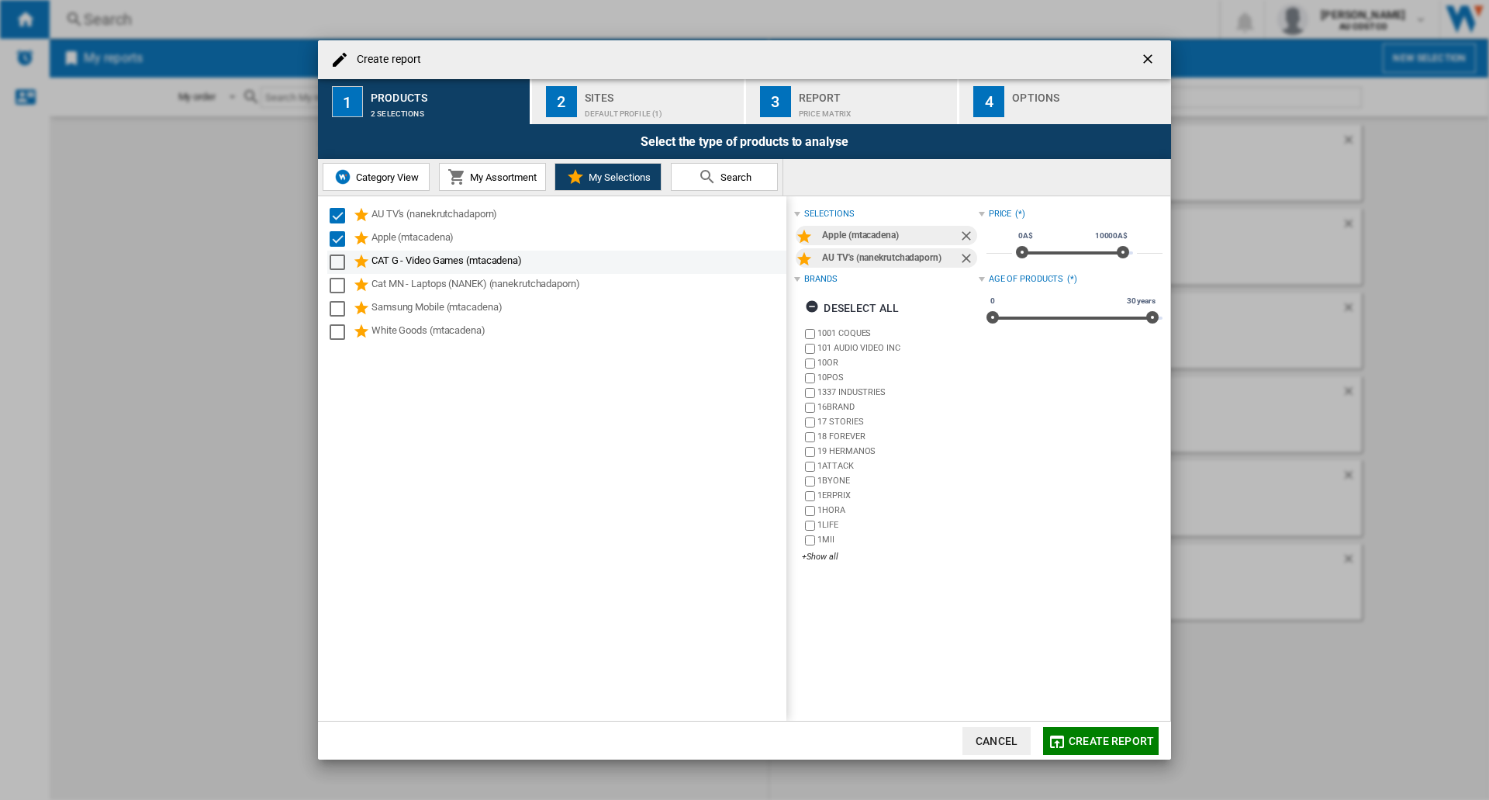
click at [334, 260] on div "Select" at bounding box center [338, 262] width 16 height 16
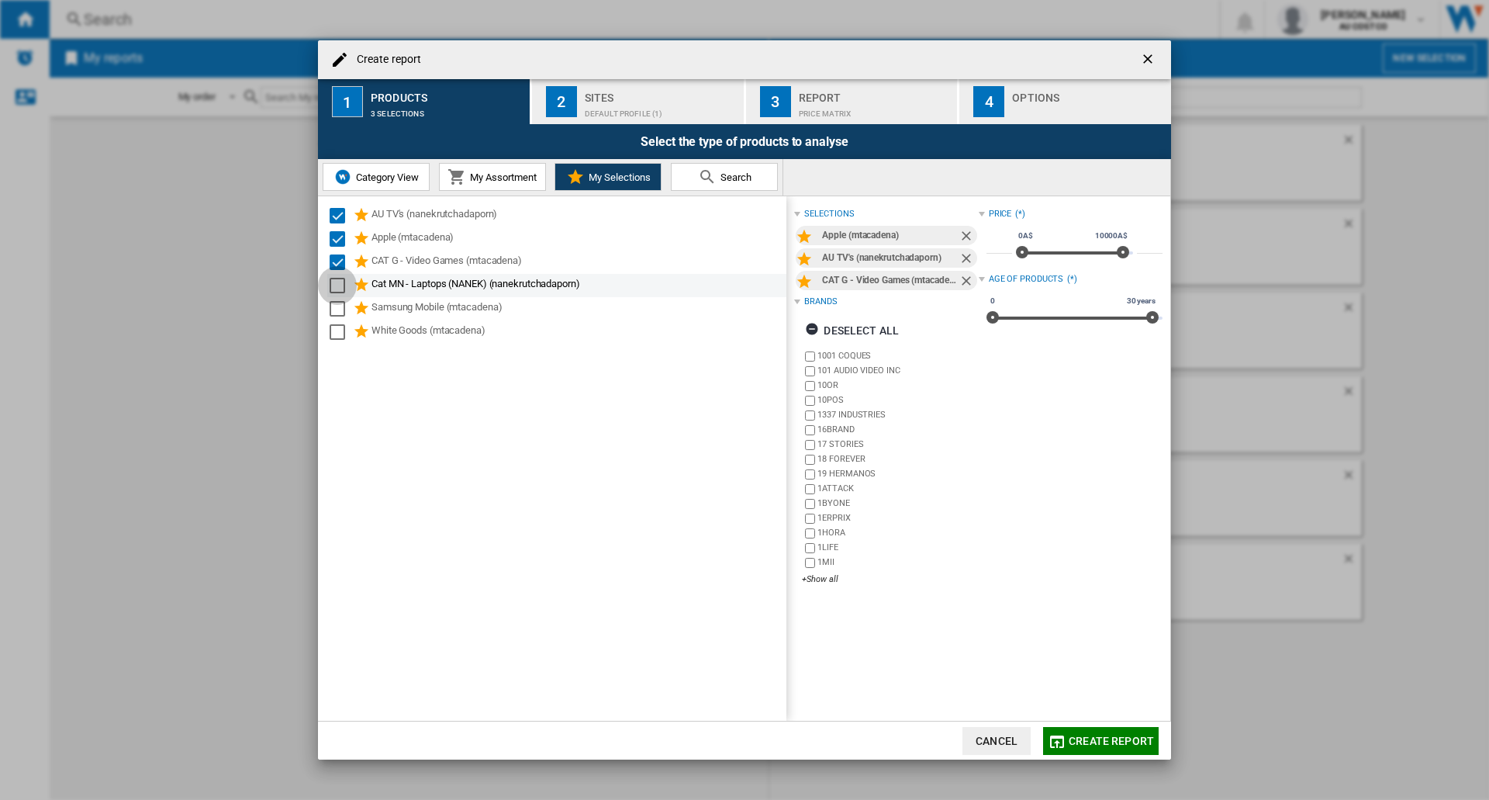
click at [338, 289] on div "Select" at bounding box center [338, 286] width 16 height 16
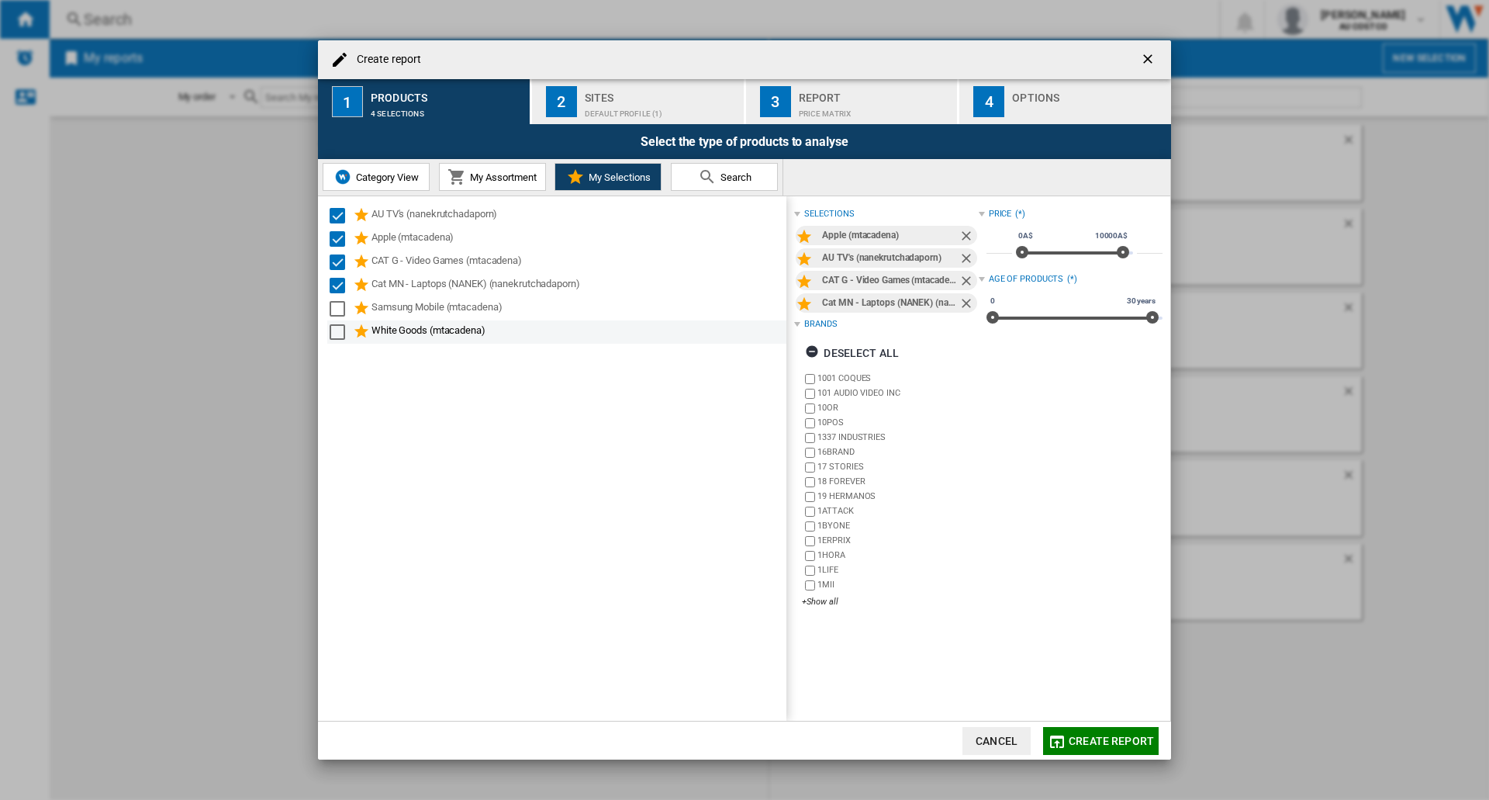
click at [338, 310] on div "Select" at bounding box center [338, 309] width 16 height 16
click at [338, 334] on div "Select" at bounding box center [338, 332] width 16 height 16
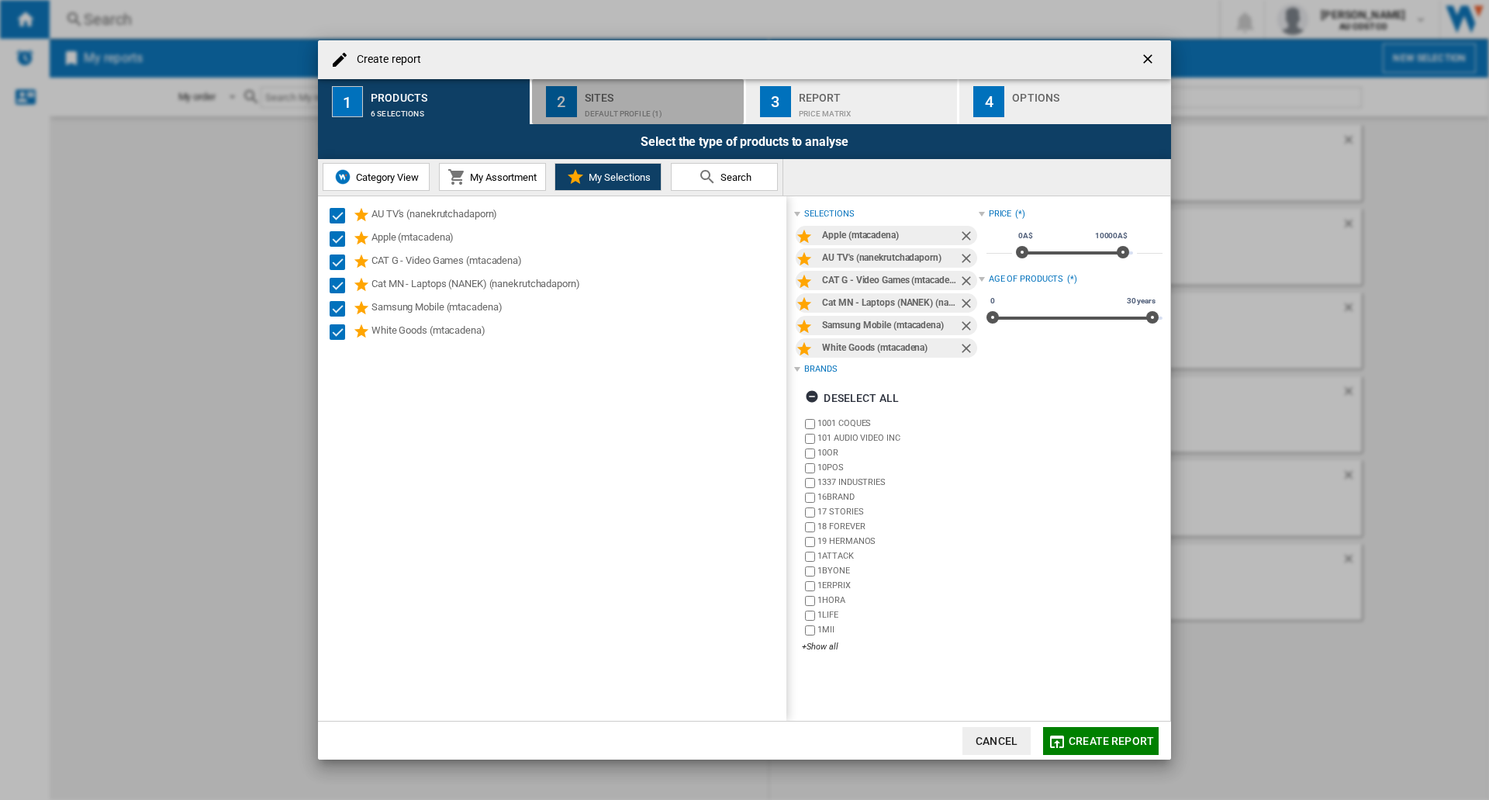
click at [592, 95] on div "Sites" at bounding box center [661, 93] width 153 height 16
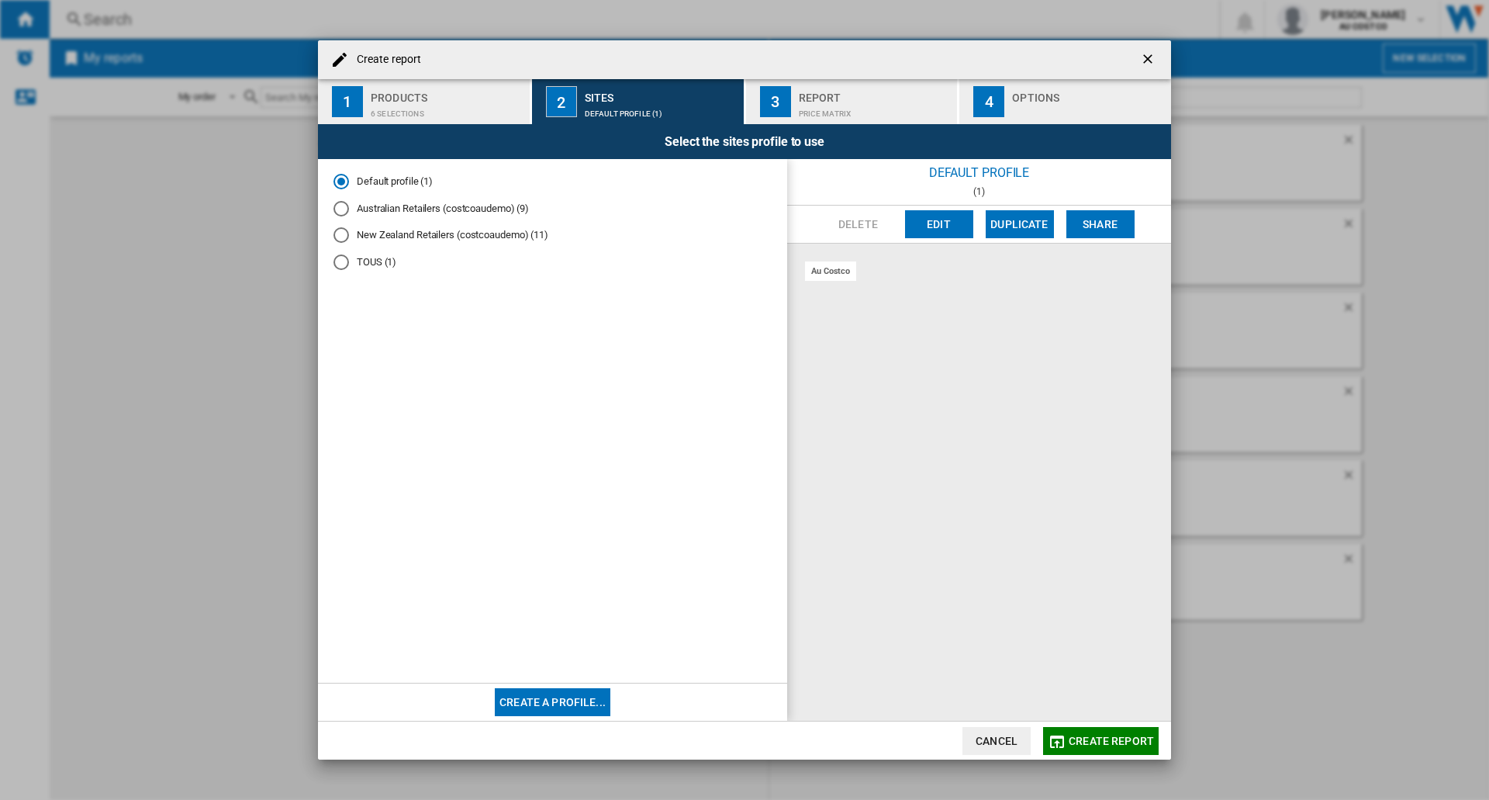
click at [342, 206] on div "Australian Retailers (costcoaudemo) (9)" at bounding box center [342, 209] width 16 height 16
click at [1084, 706] on span "Create report" at bounding box center [1111, 741] width 85 height 12
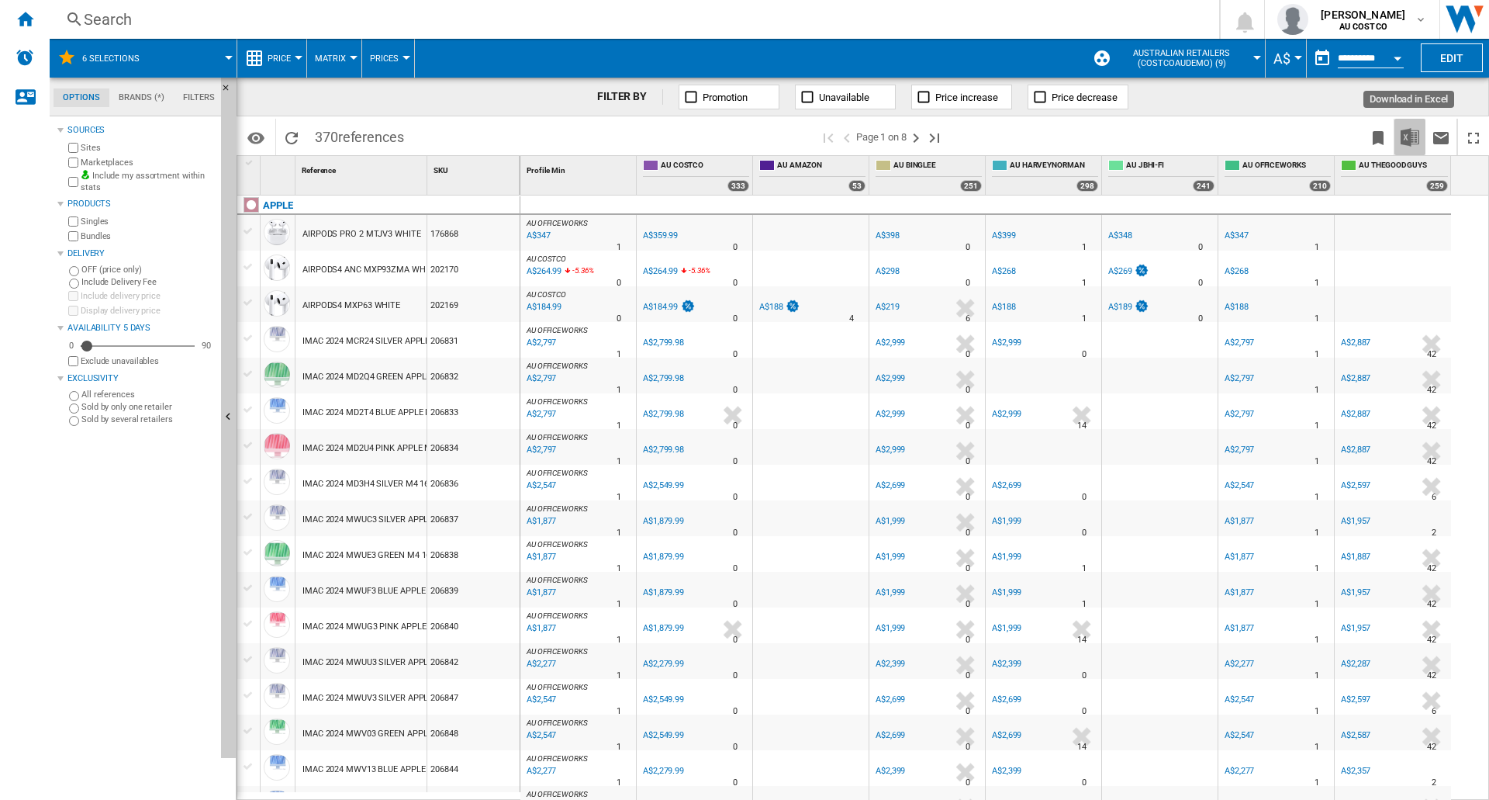
click at [1411, 138] on img "Download in Excel" at bounding box center [1410, 137] width 19 height 19
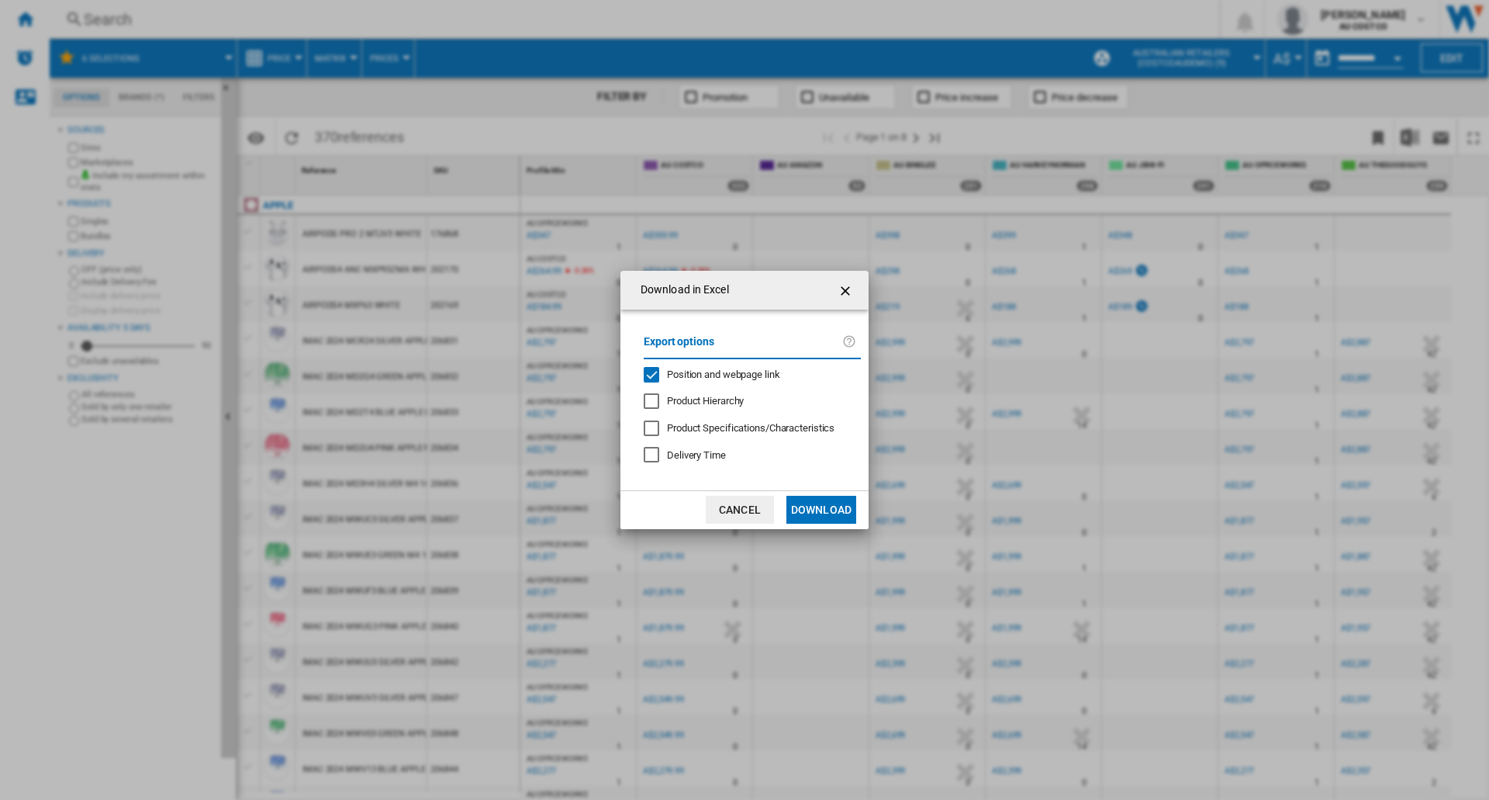
click at [822, 513] on button "Download" at bounding box center [822, 510] width 70 height 28
